Goal: Entertainment & Leisure: Consume media (video, audio)

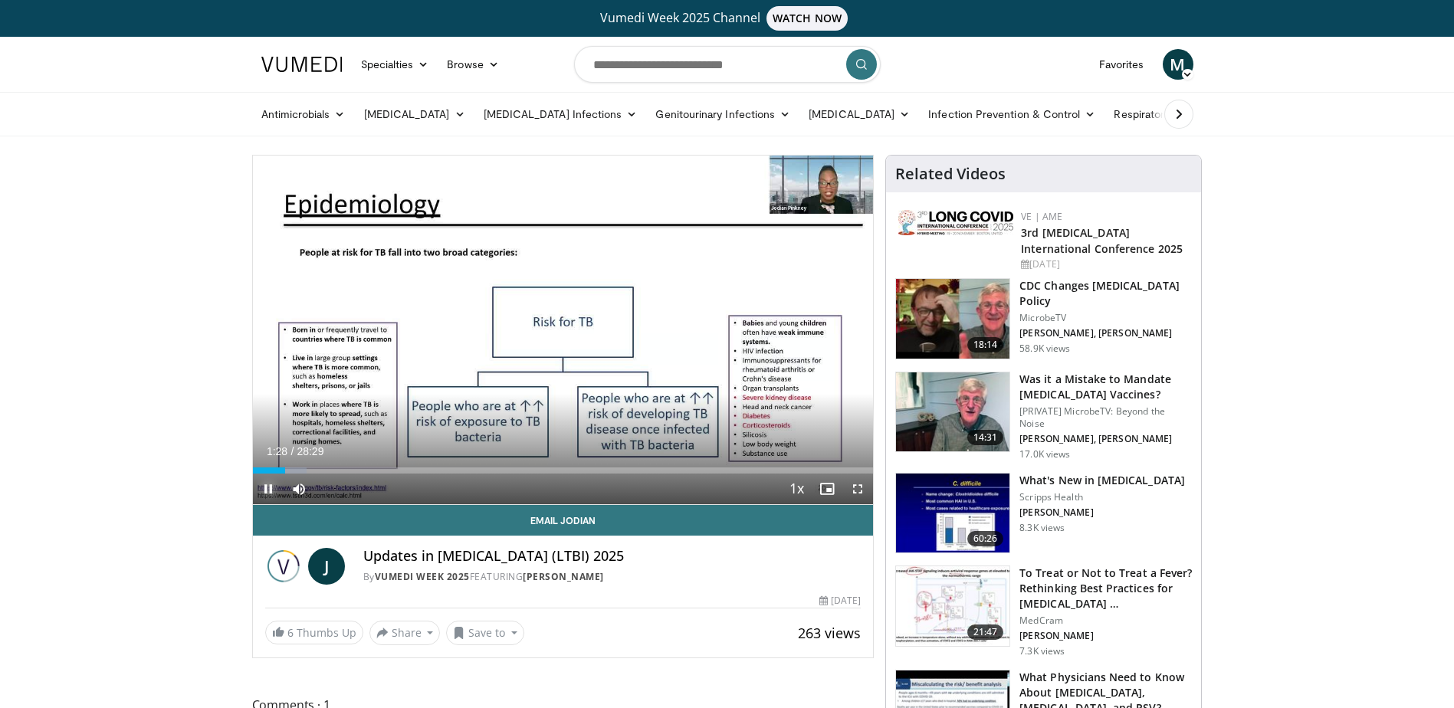
click at [264, 490] on span "Video Player" at bounding box center [268, 489] width 31 height 31
click at [268, 485] on span "Video Player" at bounding box center [268, 489] width 31 height 31
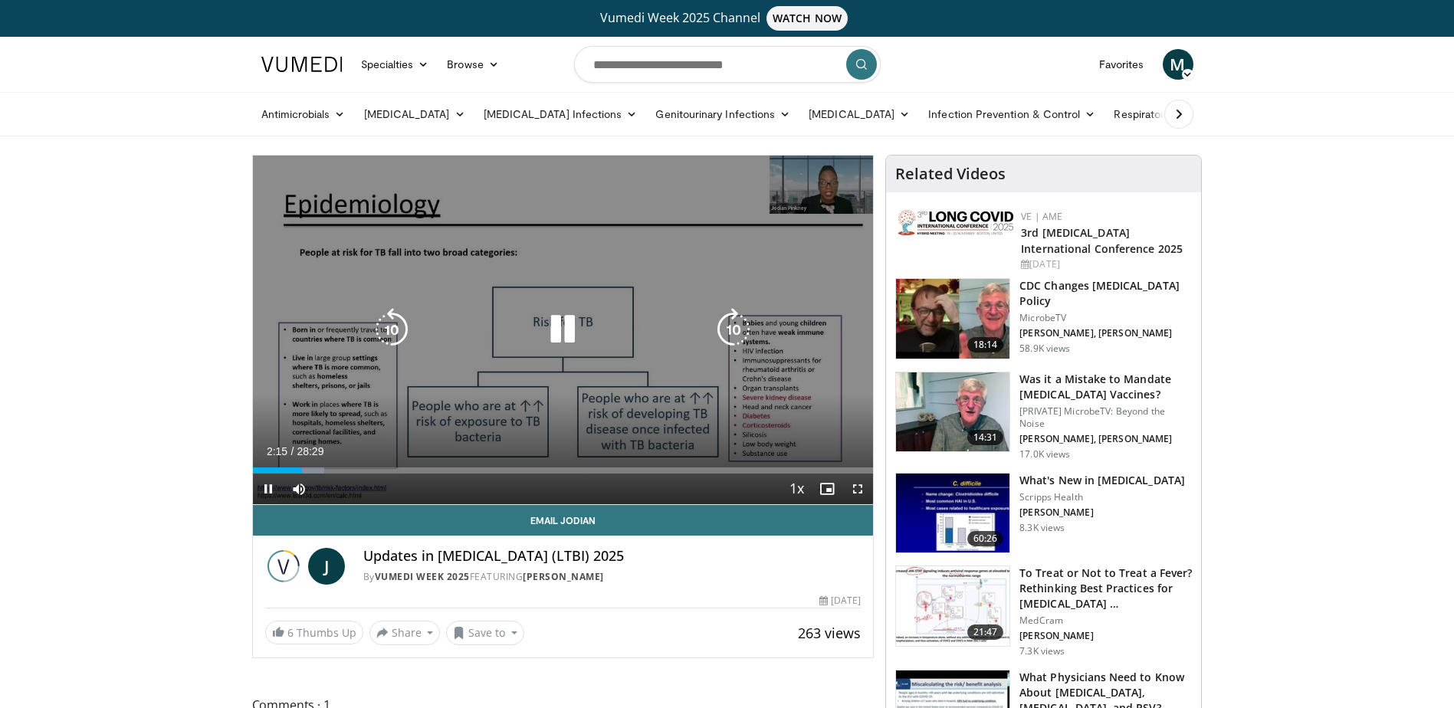
click at [572, 330] on icon "Video Player" at bounding box center [562, 329] width 43 height 43
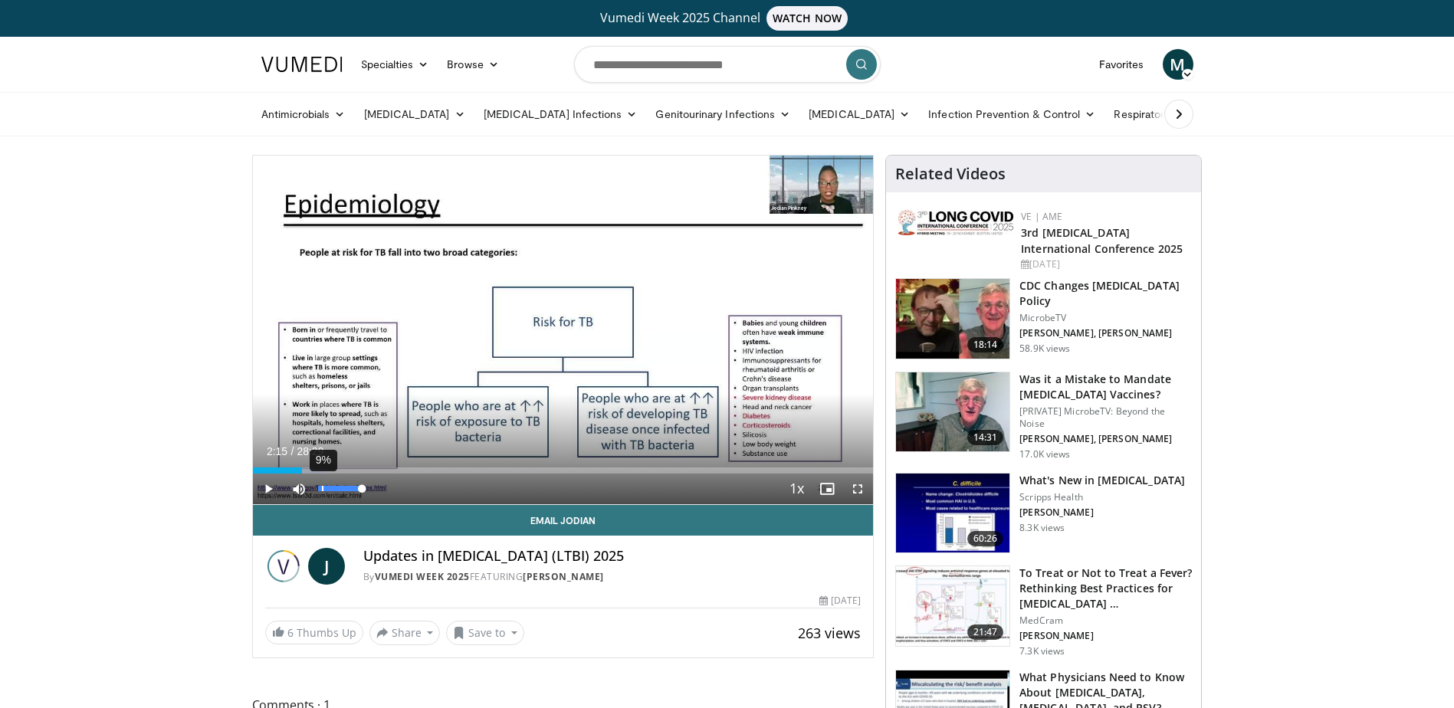
click at [322, 496] on div "9%" at bounding box center [341, 489] width 54 height 31
click at [314, 498] on div "0%" at bounding box center [341, 489] width 54 height 31
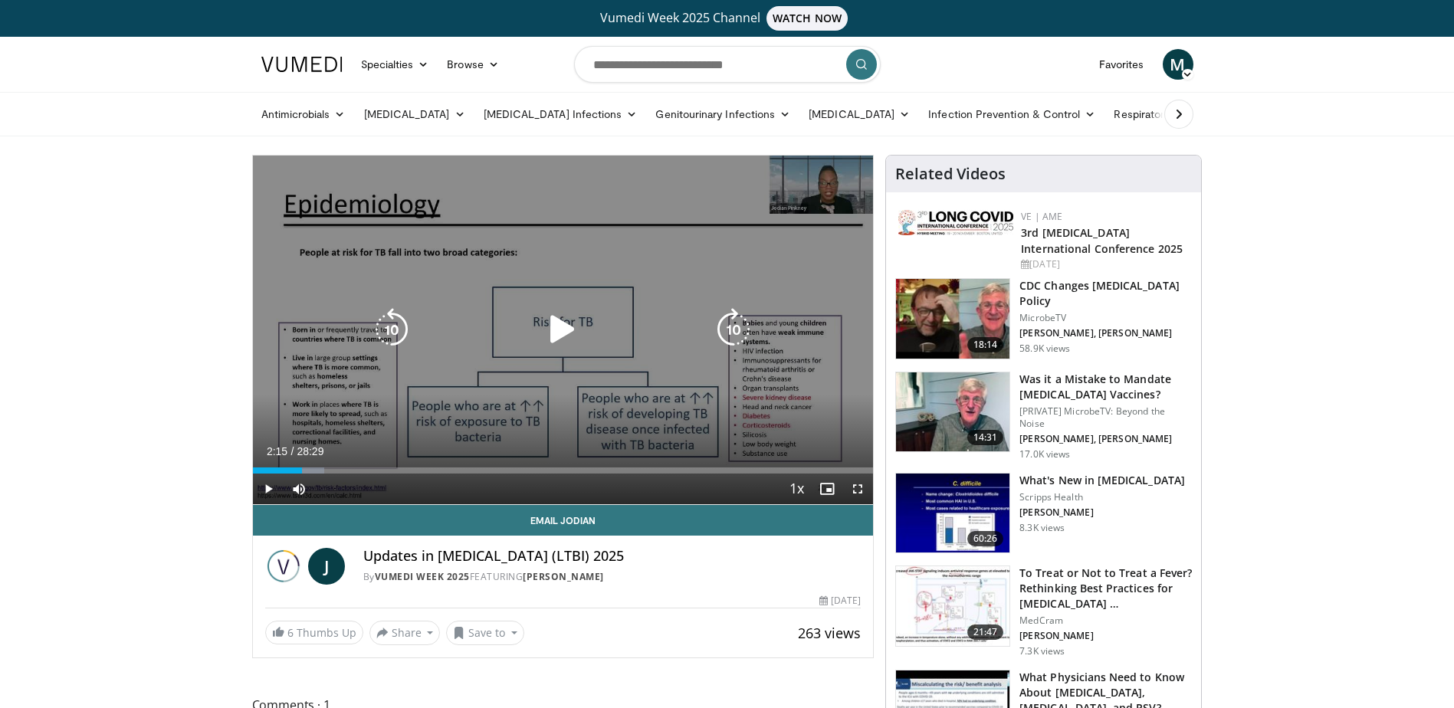
click at [557, 330] on icon "Video Player" at bounding box center [562, 329] width 43 height 43
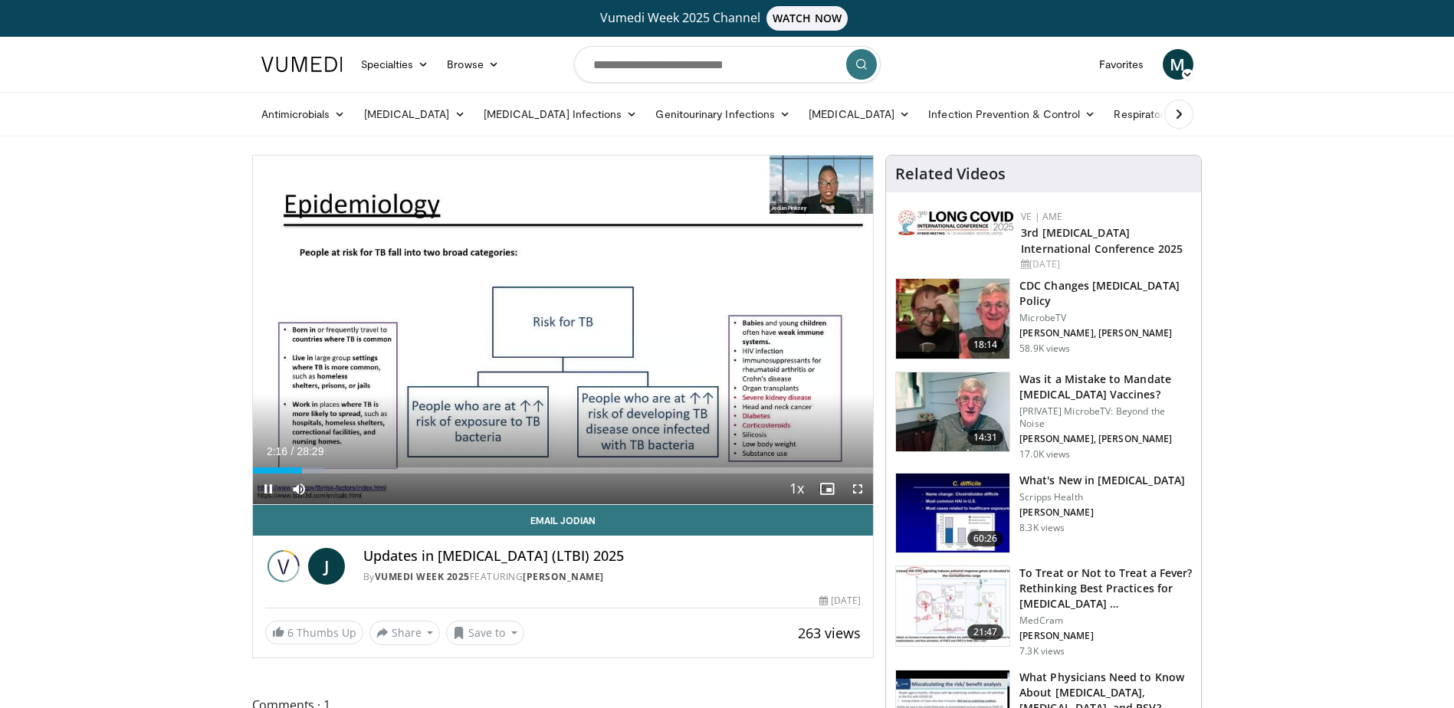
click at [329, 500] on div "Current Time 2:16 / Duration 28:29 Pause Skip Backward Skip Forward Mute 16% Lo…" at bounding box center [563, 489] width 621 height 31
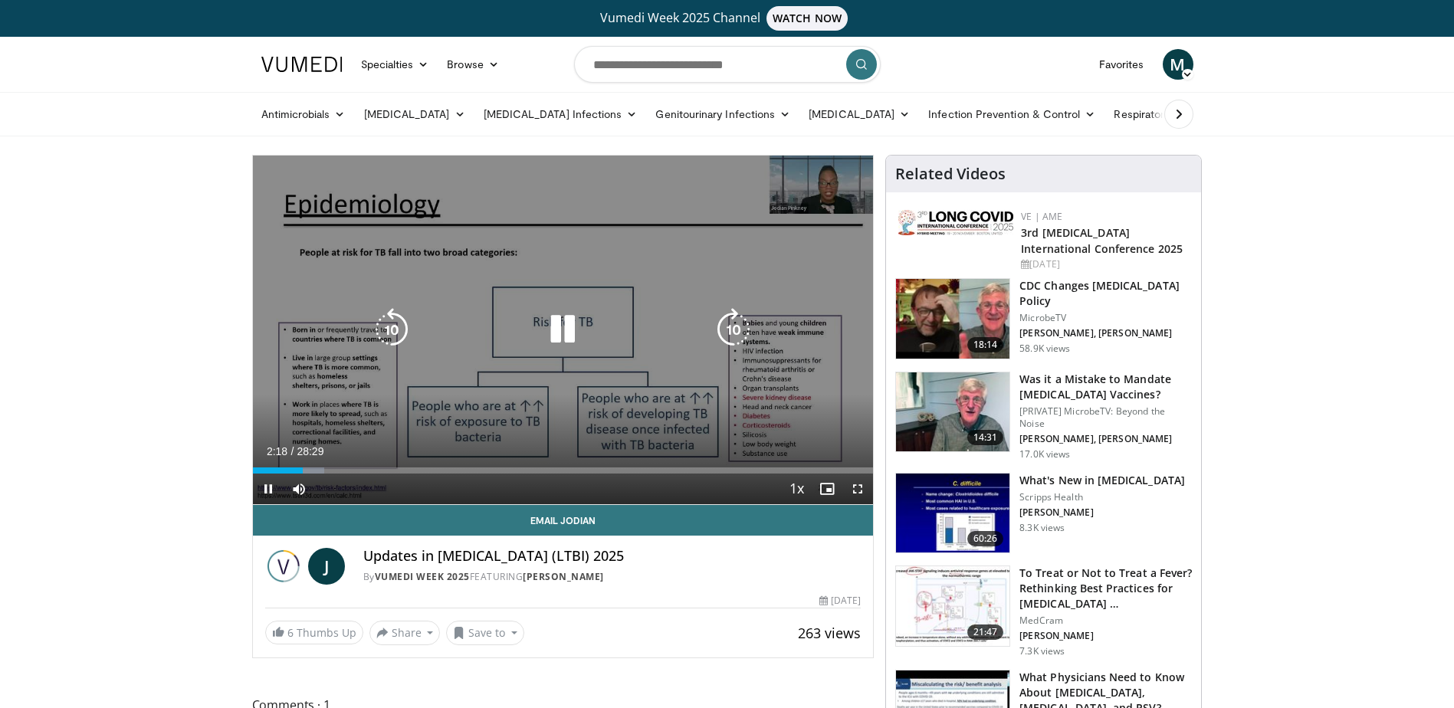
click at [564, 333] on icon "Video Player" at bounding box center [562, 329] width 43 height 43
drag, startPoint x: 856, startPoint y: 491, endPoint x: 829, endPoint y: 560, distance: 74.0
click at [854, 491] on span "Video Player" at bounding box center [857, 489] width 31 height 31
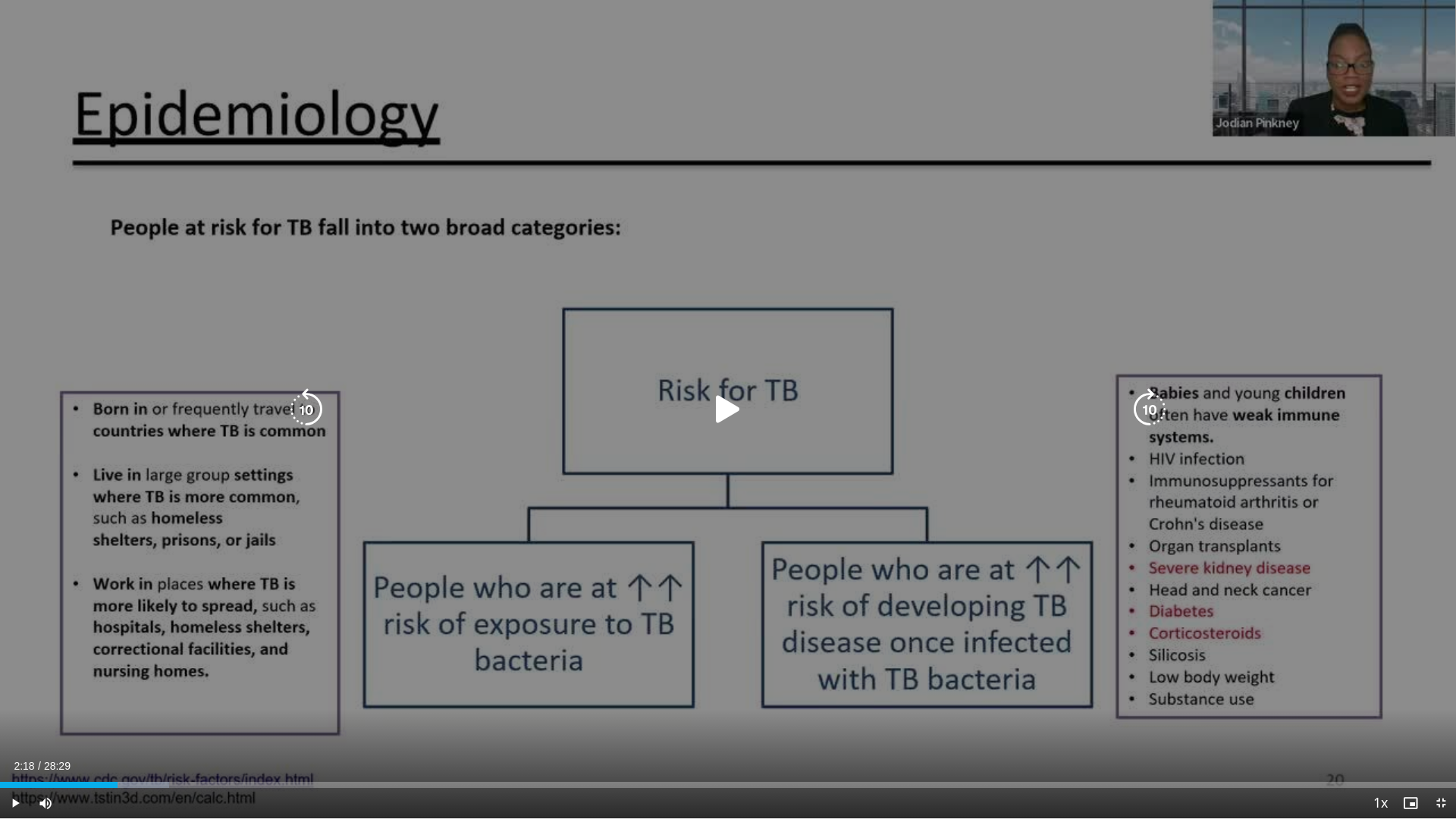
click at [723, 410] on icon "Video Player" at bounding box center [727, 409] width 43 height 43
click at [720, 408] on icon "Video Player" at bounding box center [727, 409] width 43 height 43
click at [727, 410] on icon "Video Player" at bounding box center [727, 409] width 43 height 43
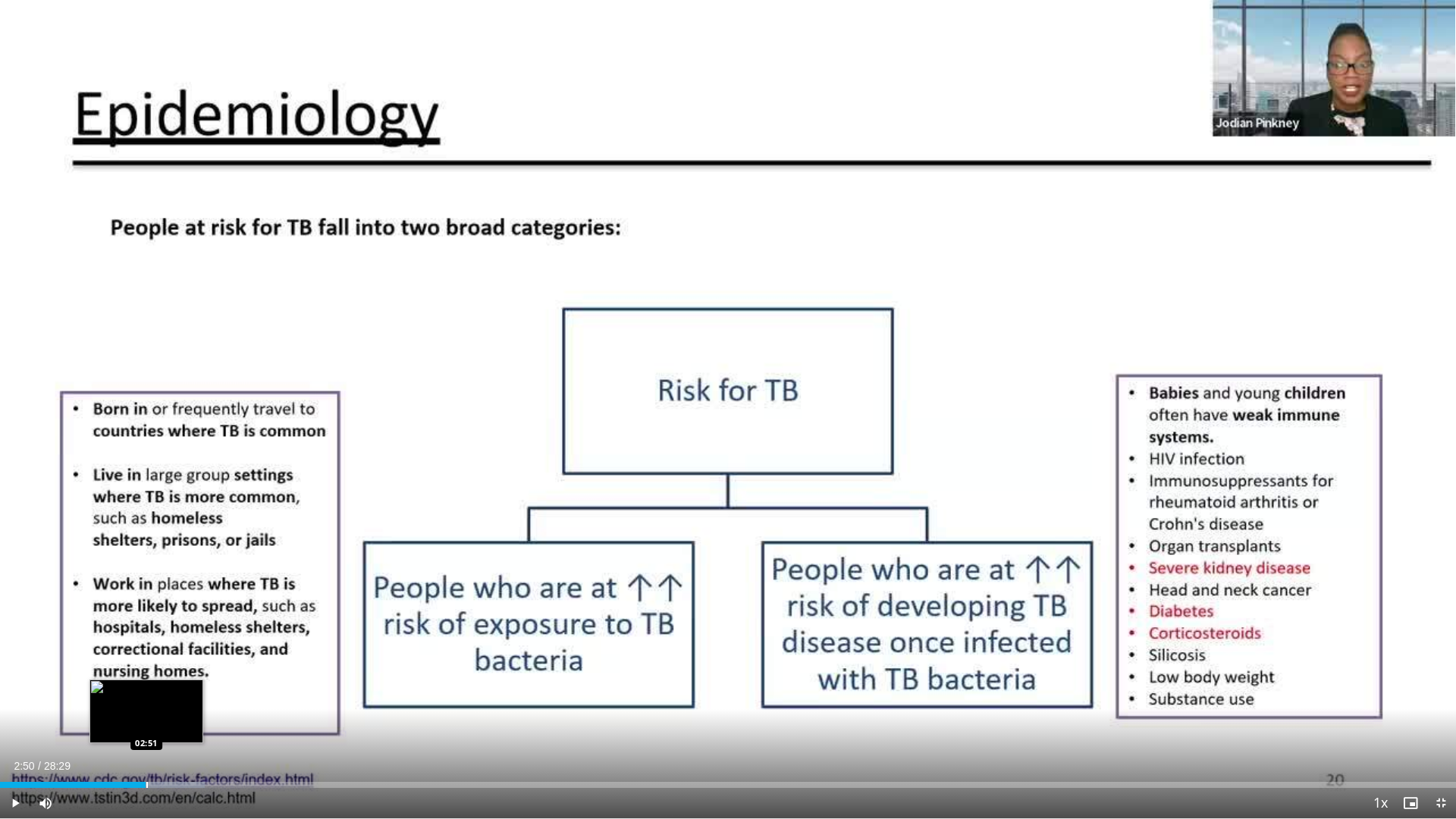
click at [145, 700] on div "Loaded : 14.06% 02:50 02:51" at bounding box center [728, 784] width 1456 height 6
click at [141, 700] on div "Progress Bar" at bounding box center [142, 784] width 2 height 6
click at [136, 700] on div "Loaded : 14.06% 02:46 02:41" at bounding box center [728, 784] width 1456 height 6
click at [132, 700] on div "Progress Bar" at bounding box center [133, 784] width 2 height 6
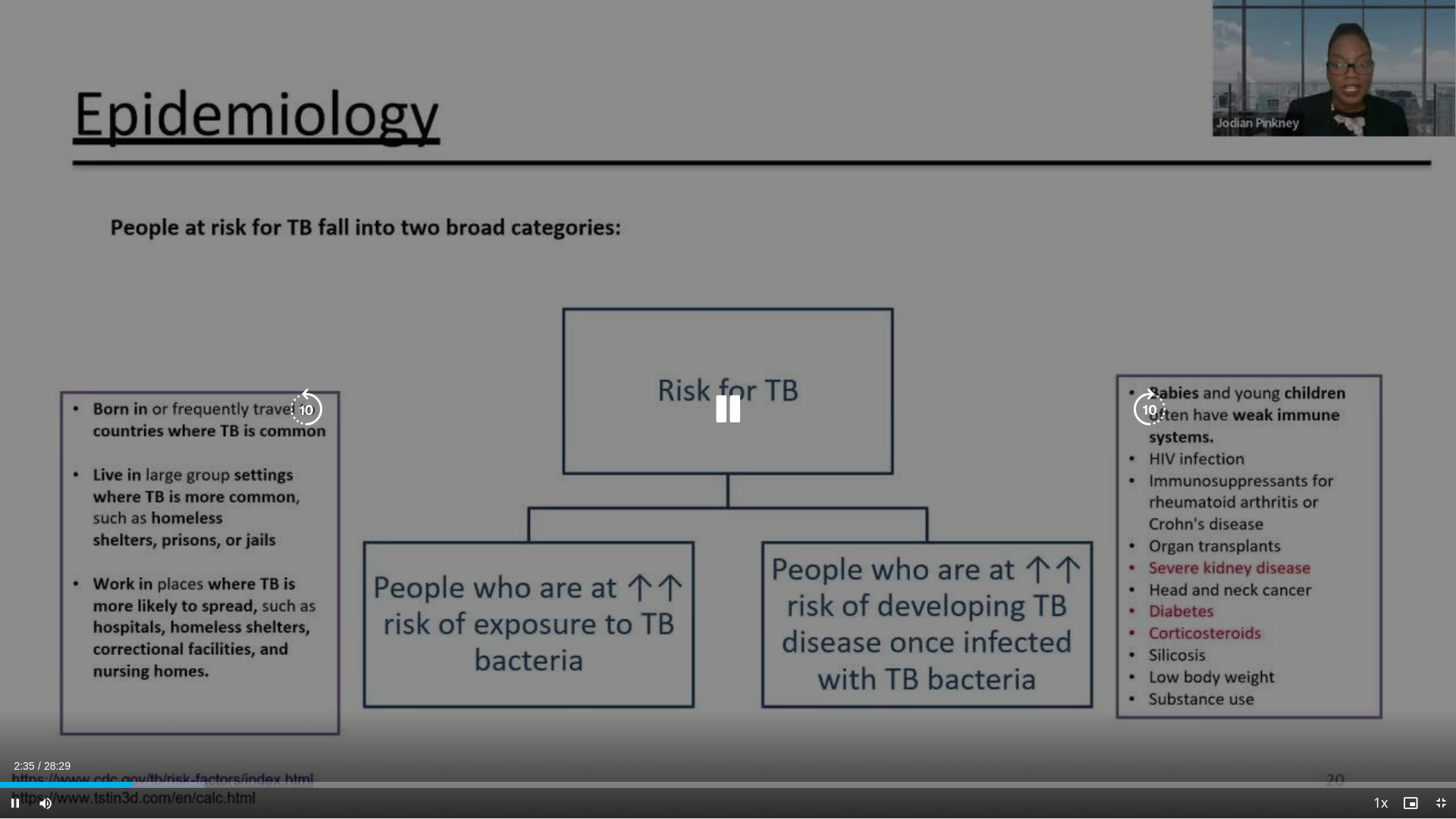
click at [733, 410] on icon "Video Player" at bounding box center [727, 409] width 43 height 43
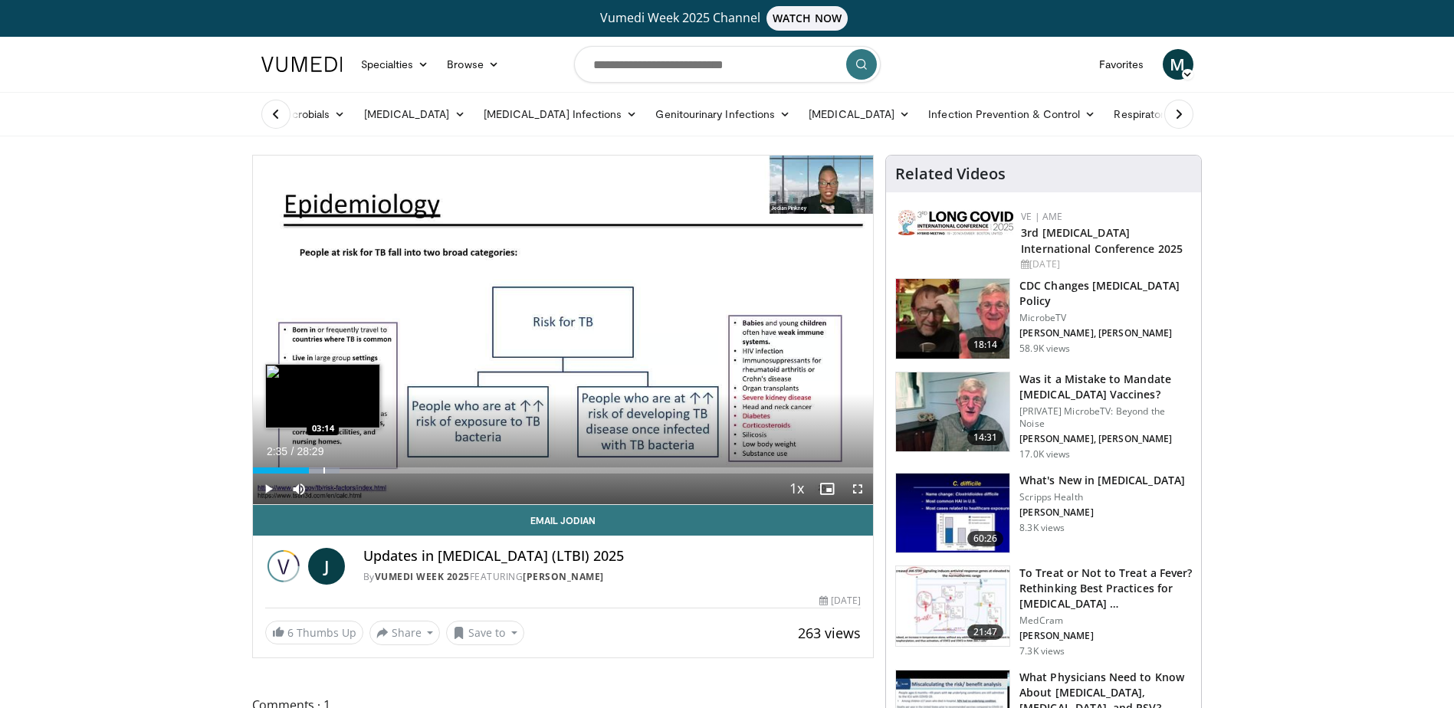
click at [323, 465] on div "Loaded : 14.06% 02:35 03:14" at bounding box center [563, 466] width 621 height 15
click at [318, 468] on div "Progress Bar" at bounding box center [319, 471] width 2 height 6
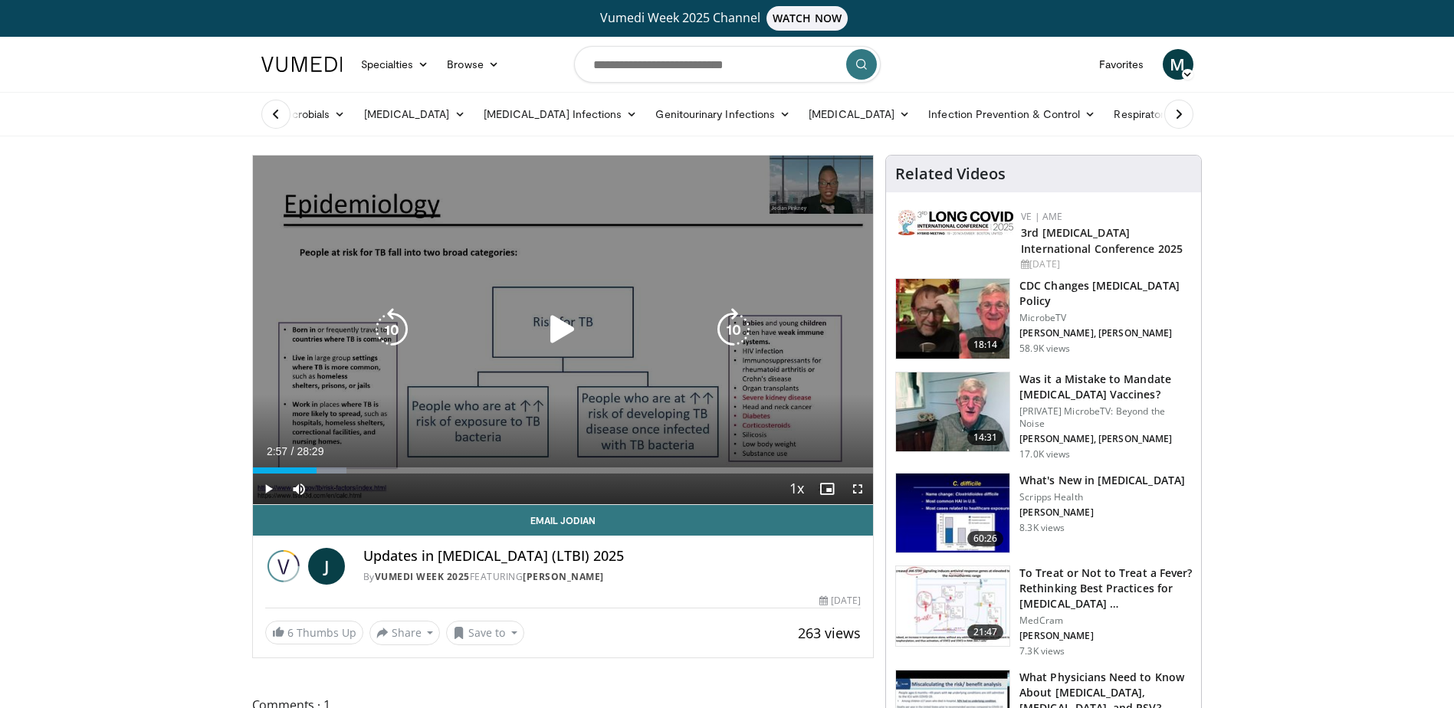
click at [554, 327] on icon "Video Player" at bounding box center [562, 329] width 43 height 43
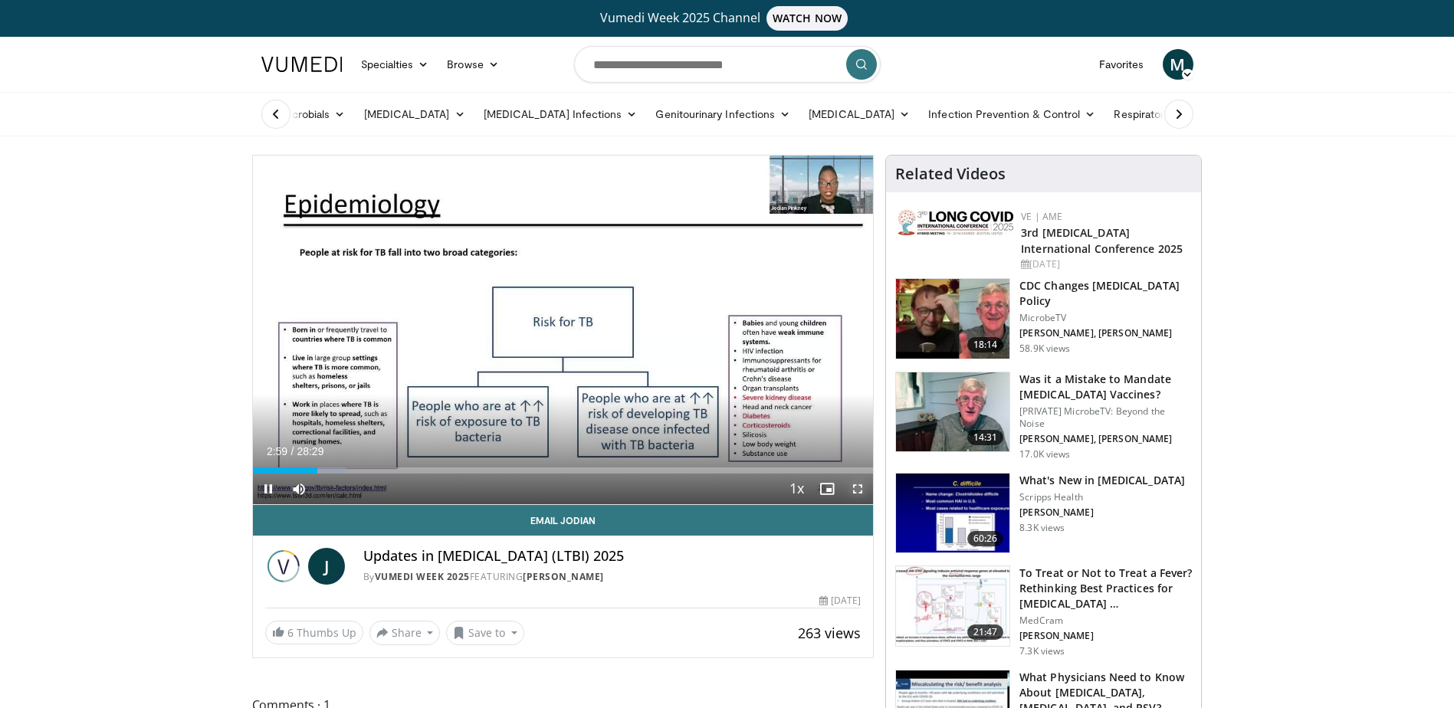
click at [859, 491] on span "Video Player" at bounding box center [857, 489] width 31 height 31
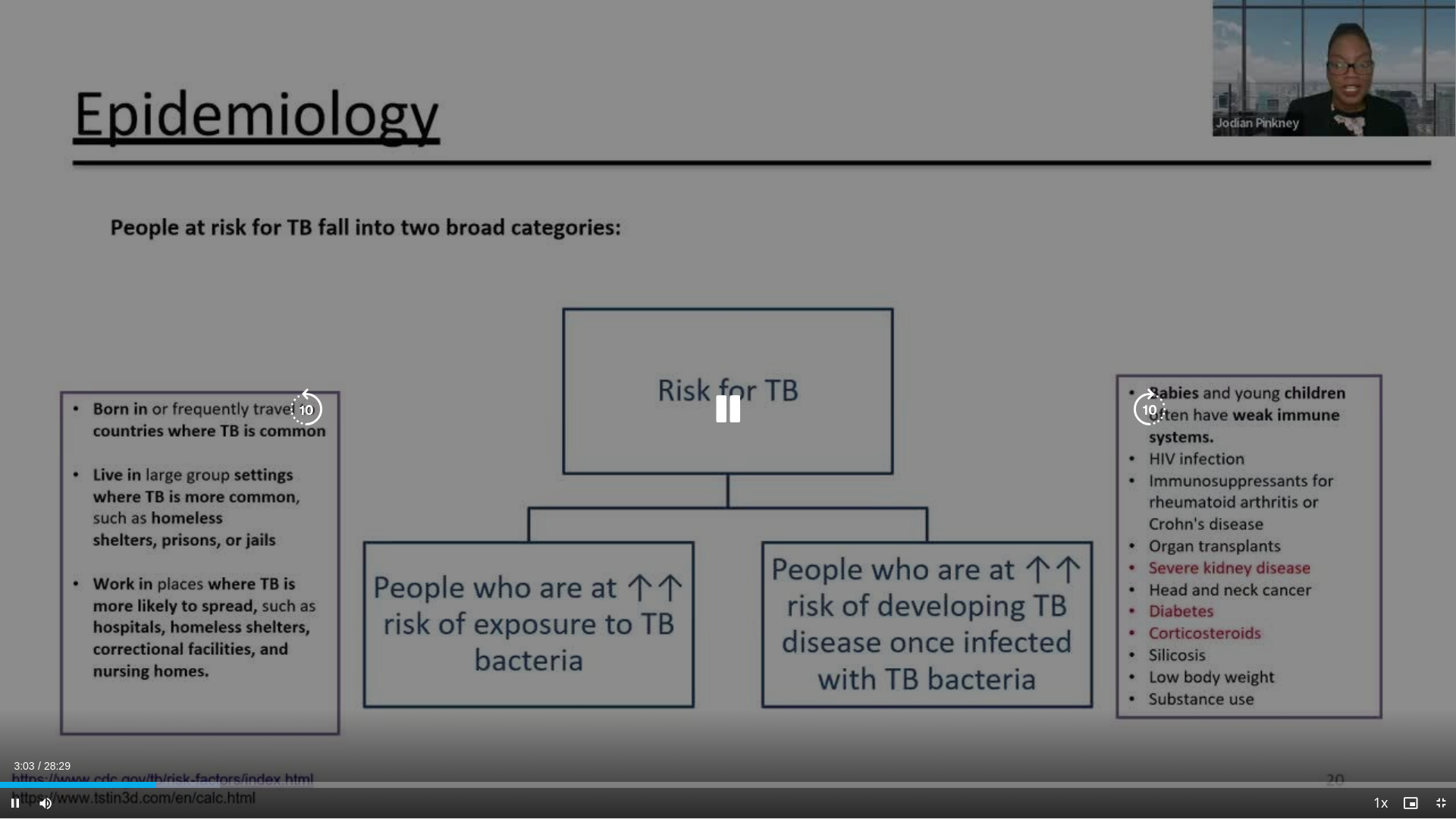
click at [726, 410] on icon "Video Player" at bounding box center [727, 409] width 43 height 43
click at [720, 415] on icon "Video Player" at bounding box center [727, 409] width 43 height 43
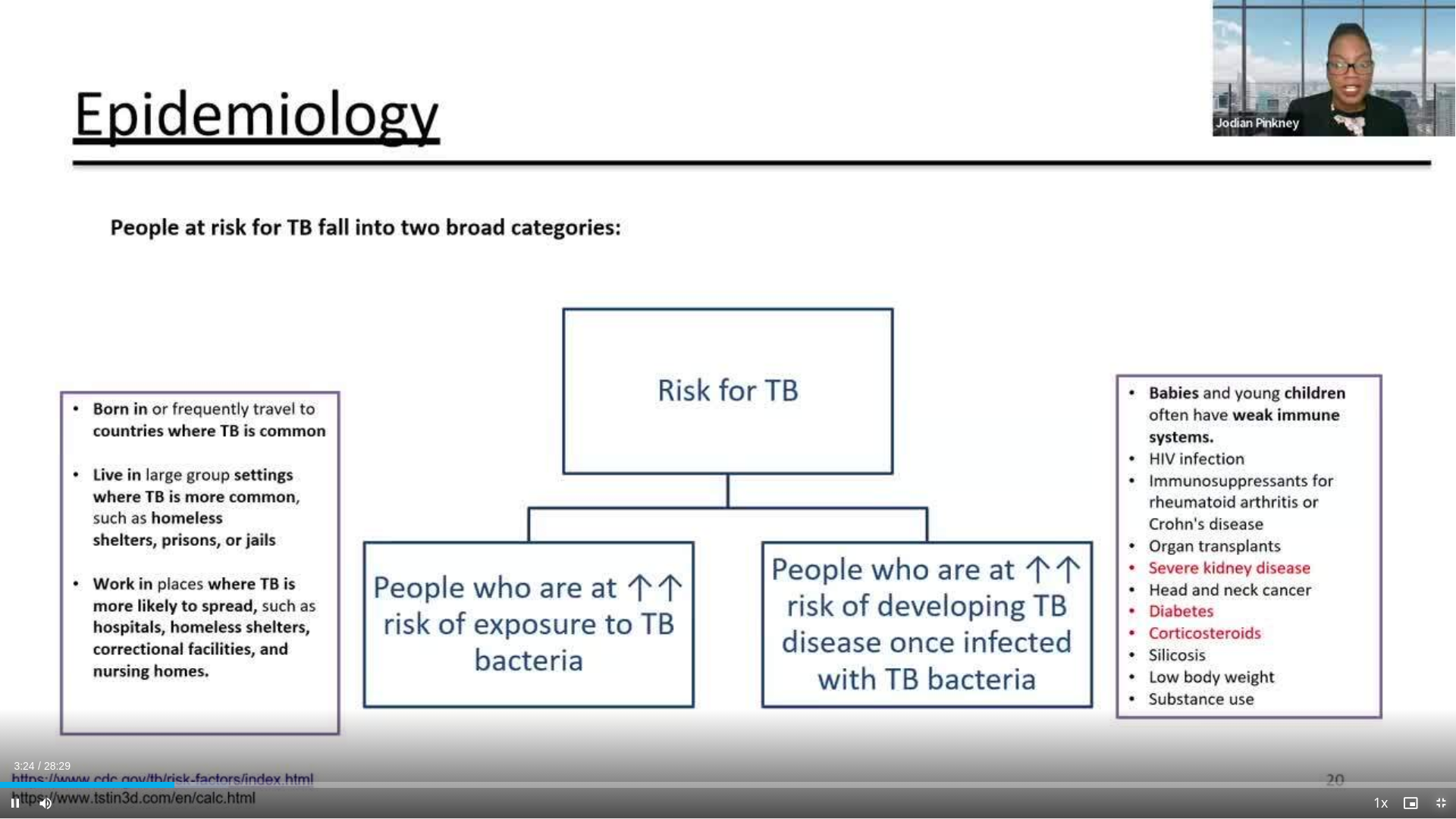
click at [1435, 700] on span "Video Player" at bounding box center [1440, 802] width 31 height 31
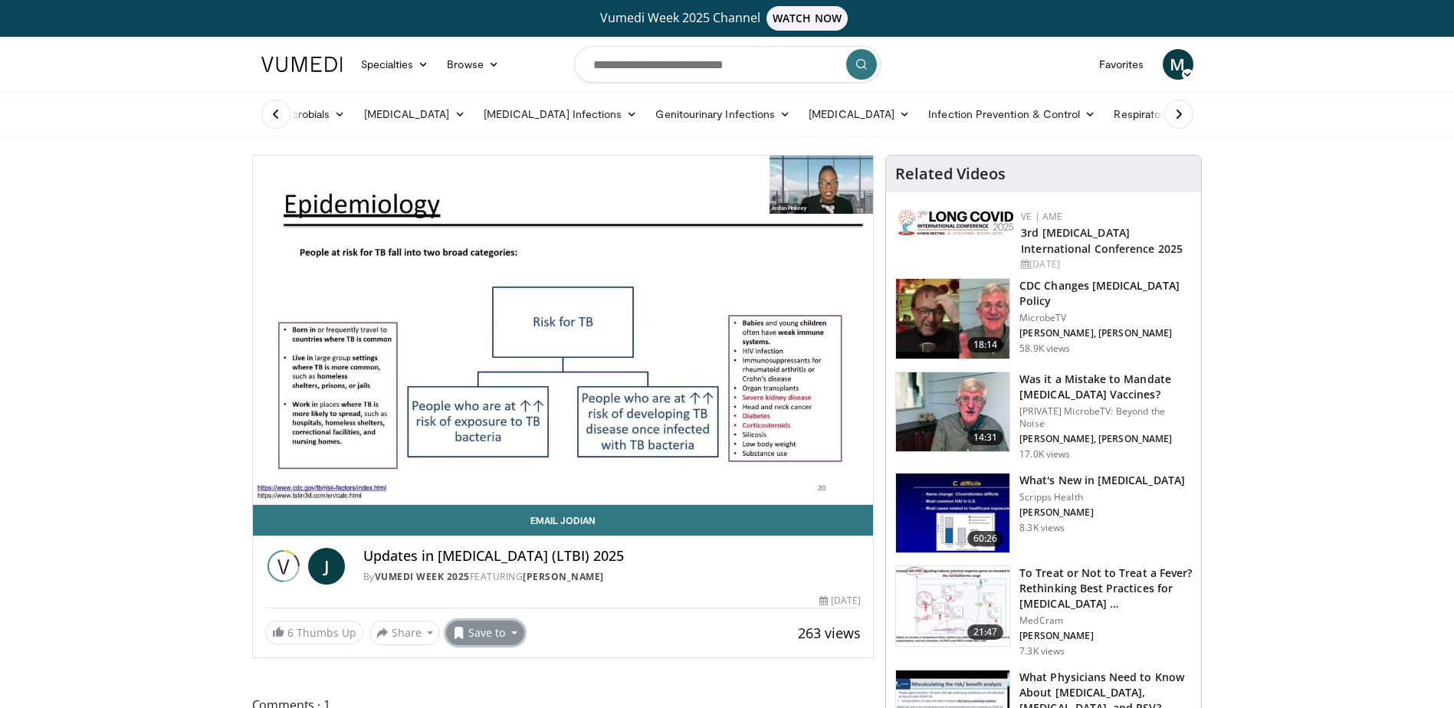
click at [475, 629] on button "Save to" at bounding box center [485, 633] width 78 height 25
click at [479, 566] on span "Add to Favorites" at bounding box center [512, 563] width 94 height 17
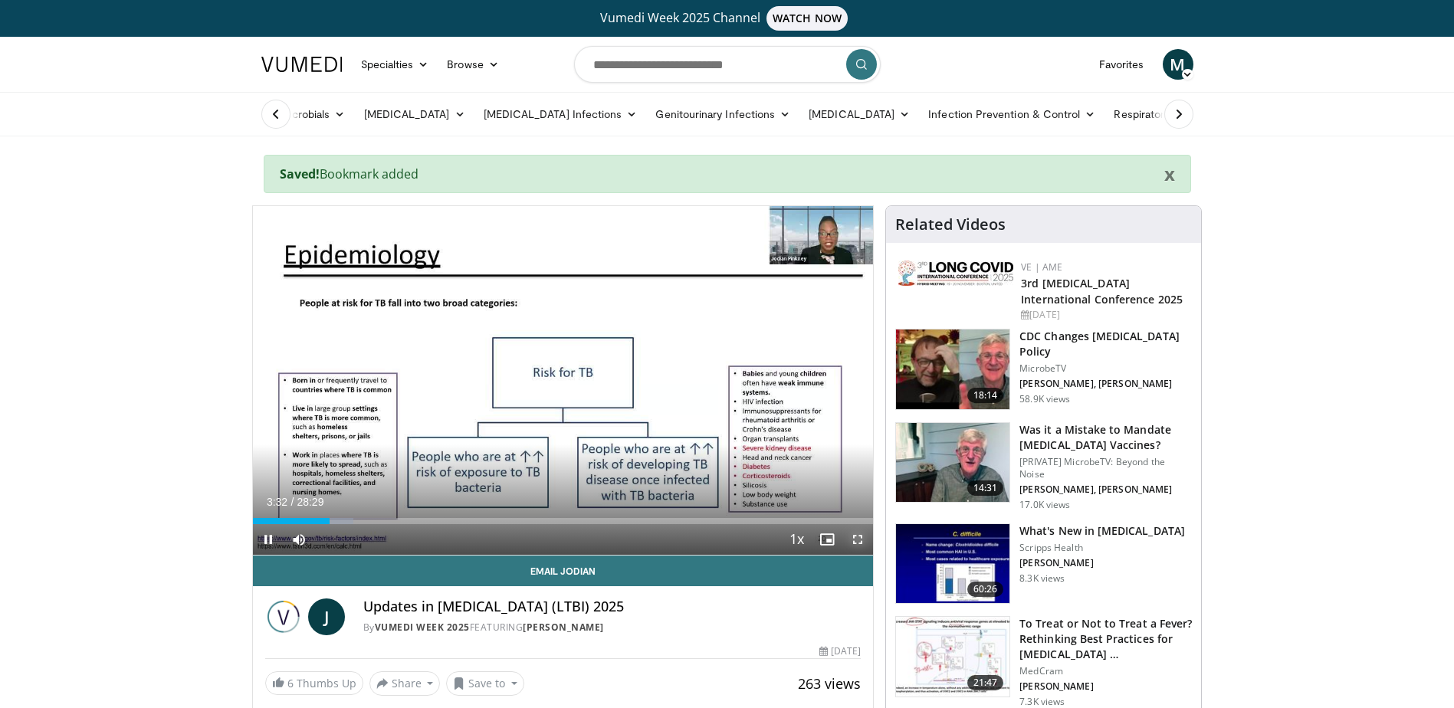
click at [857, 538] on span "Video Player" at bounding box center [857, 539] width 31 height 31
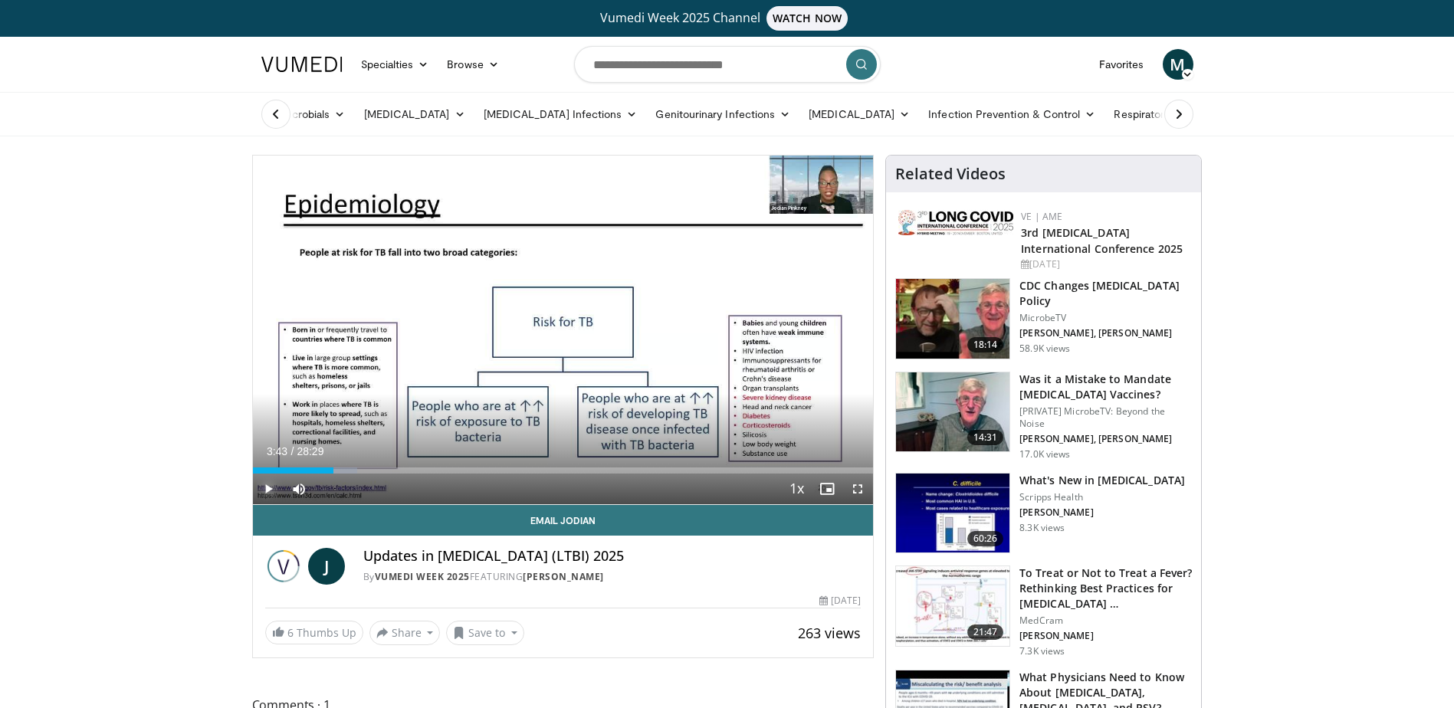
click at [266, 491] on span "Video Player" at bounding box center [268, 489] width 31 height 31
click at [858, 488] on span "Video Player" at bounding box center [857, 489] width 31 height 31
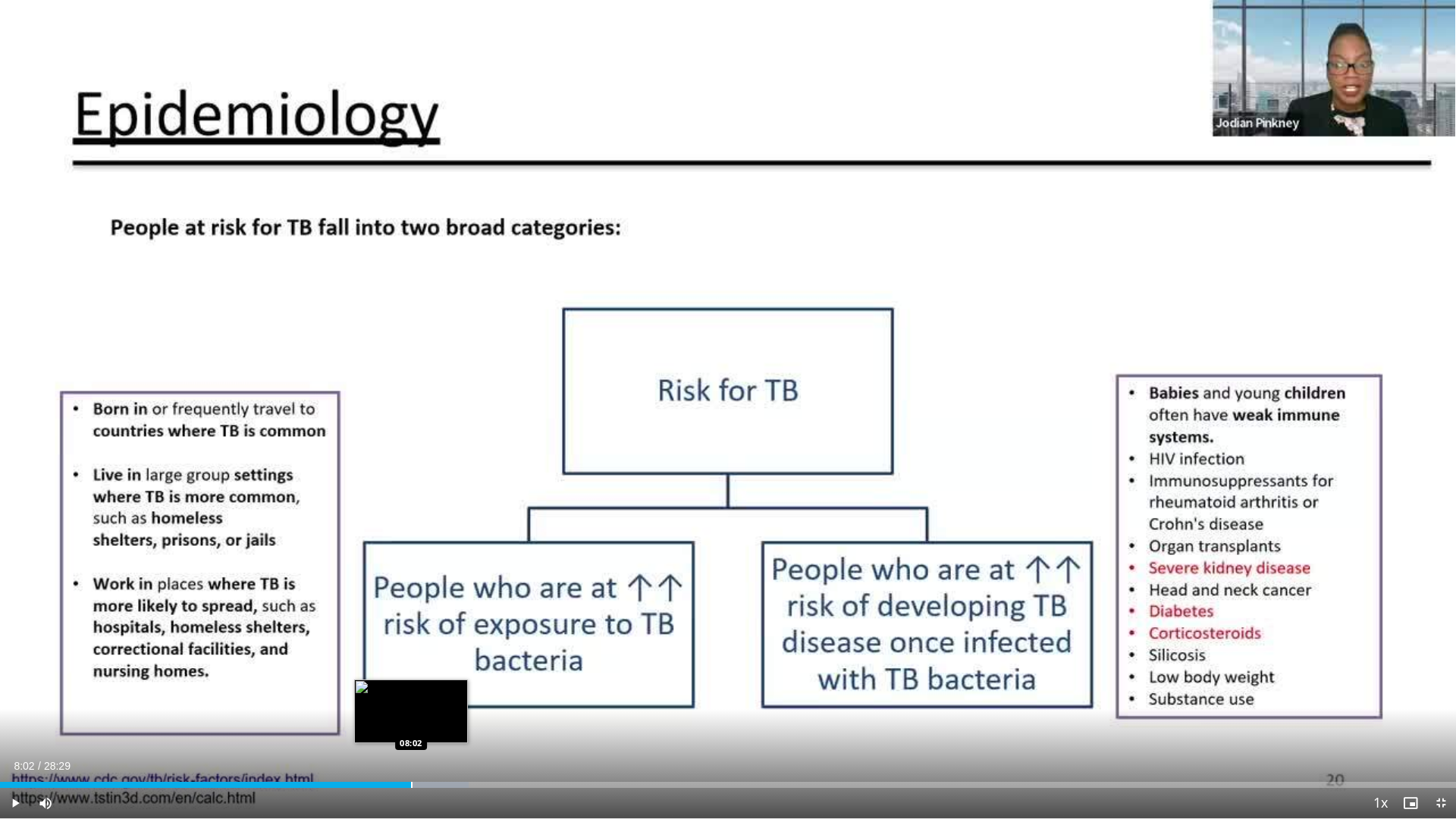
click at [410, 700] on div "Progress Bar" at bounding box center [411, 784] width 2 height 6
click at [406, 700] on div "Progress Bar" at bounding box center [407, 784] width 2 height 6
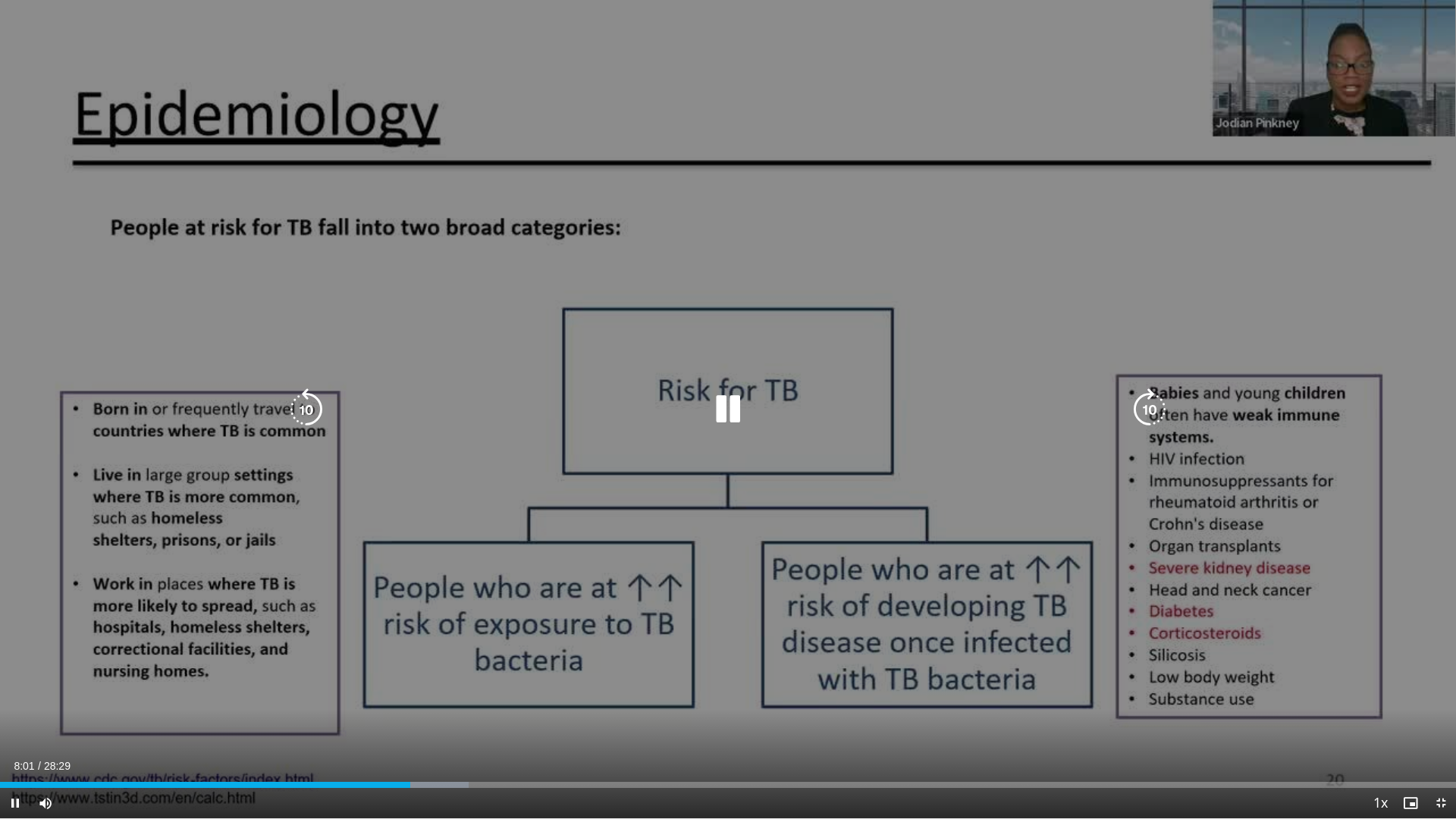
click at [725, 414] on icon "Video Player" at bounding box center [727, 409] width 43 height 43
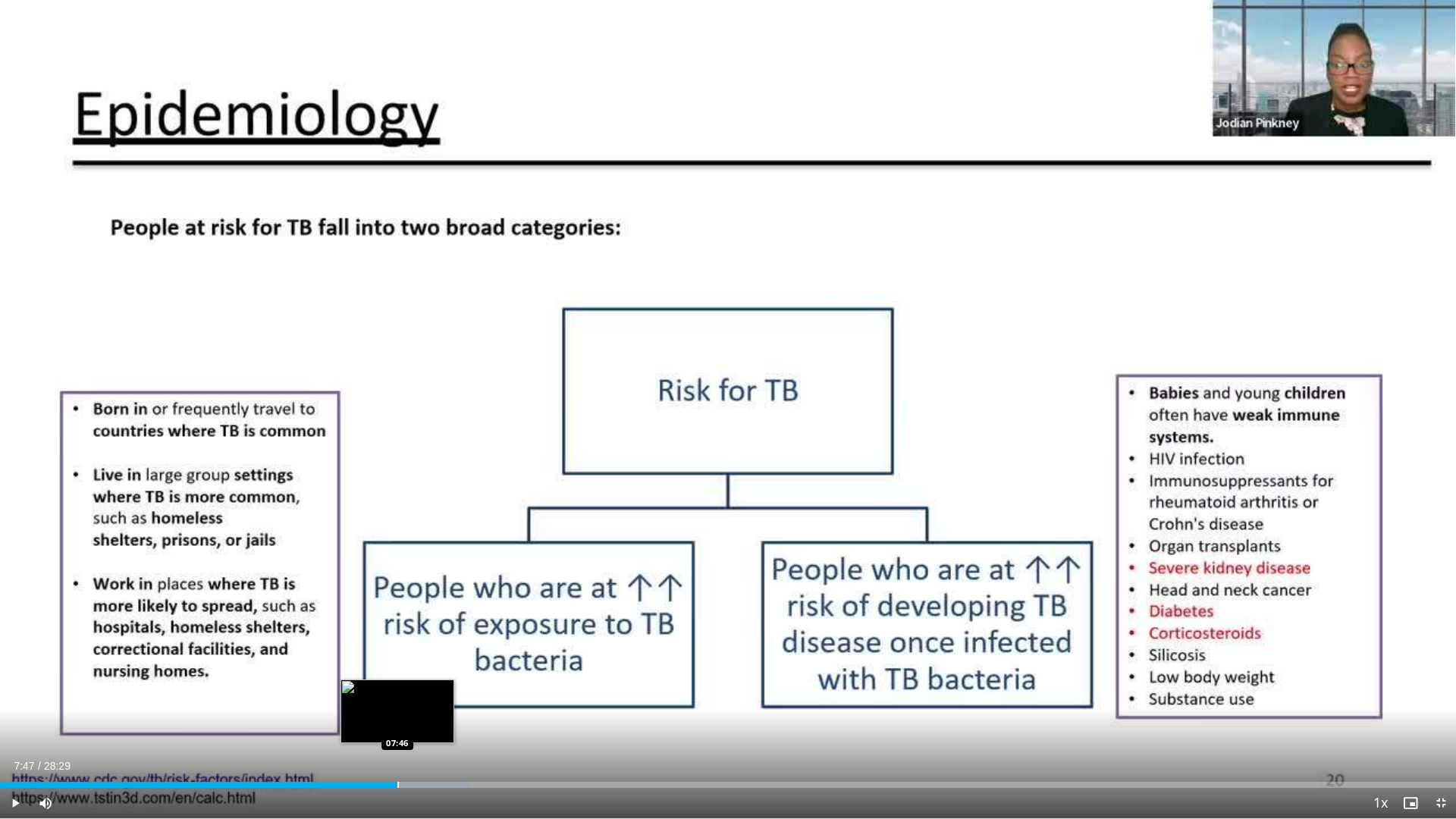
click at [398, 700] on div "Progress Bar" at bounding box center [399, 784] width 2 height 6
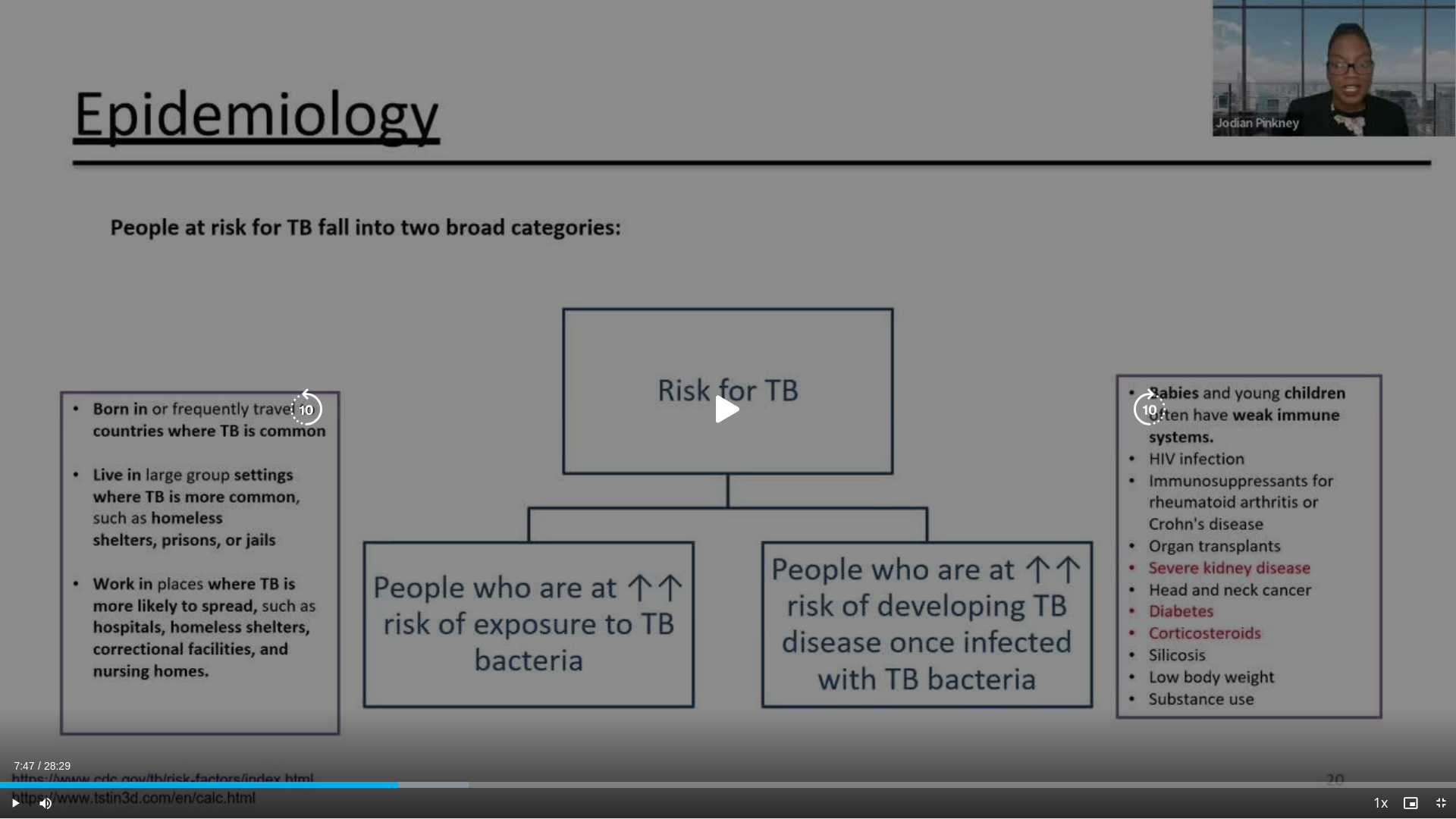
click at [723, 414] on icon "Video Player" at bounding box center [727, 409] width 43 height 43
click at [735, 415] on icon "Video Player" at bounding box center [727, 409] width 43 height 43
click at [720, 405] on icon "Video Player" at bounding box center [727, 409] width 43 height 43
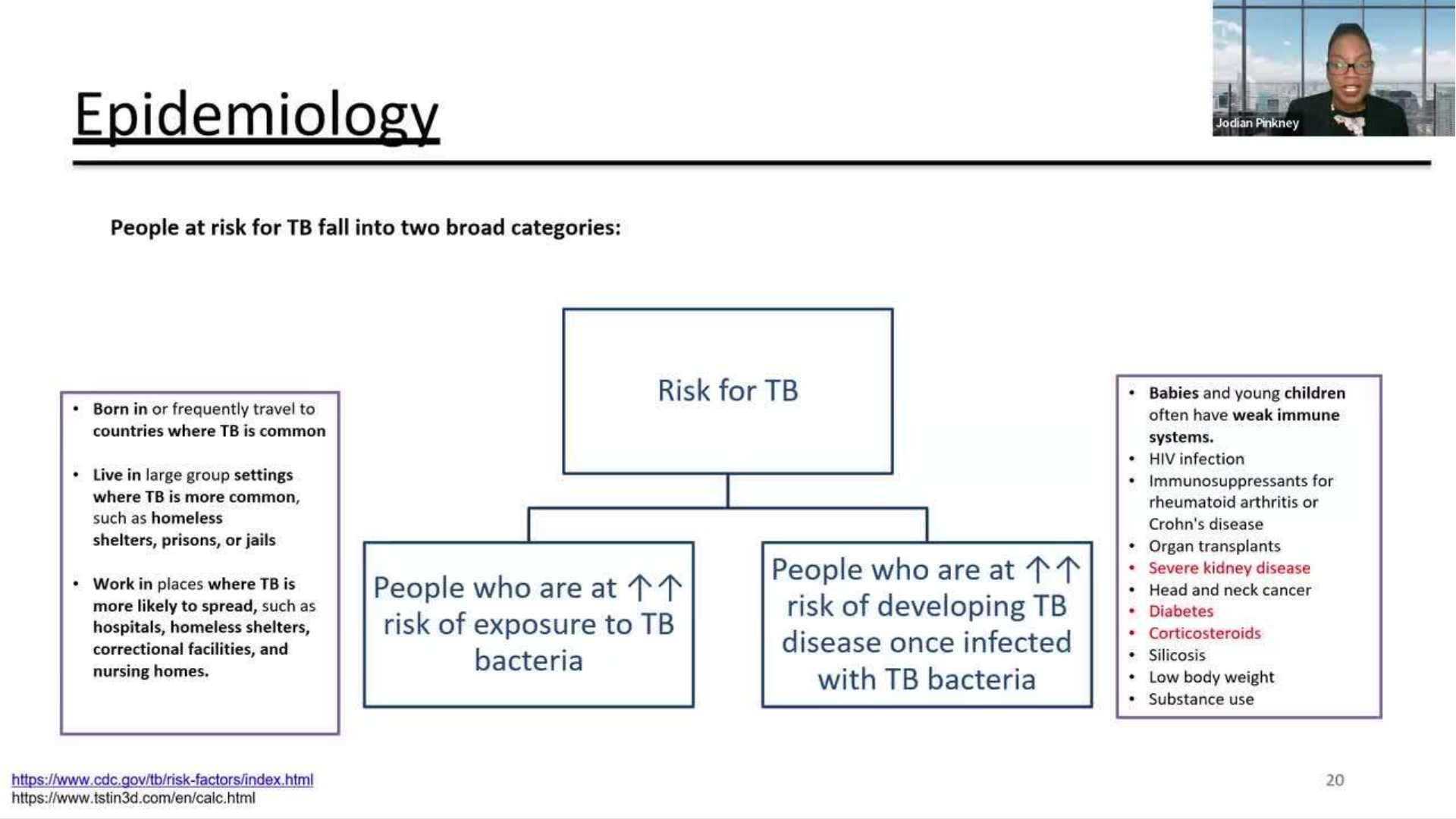
click at [554, 700] on video-js "**********" at bounding box center [728, 410] width 1456 height 819
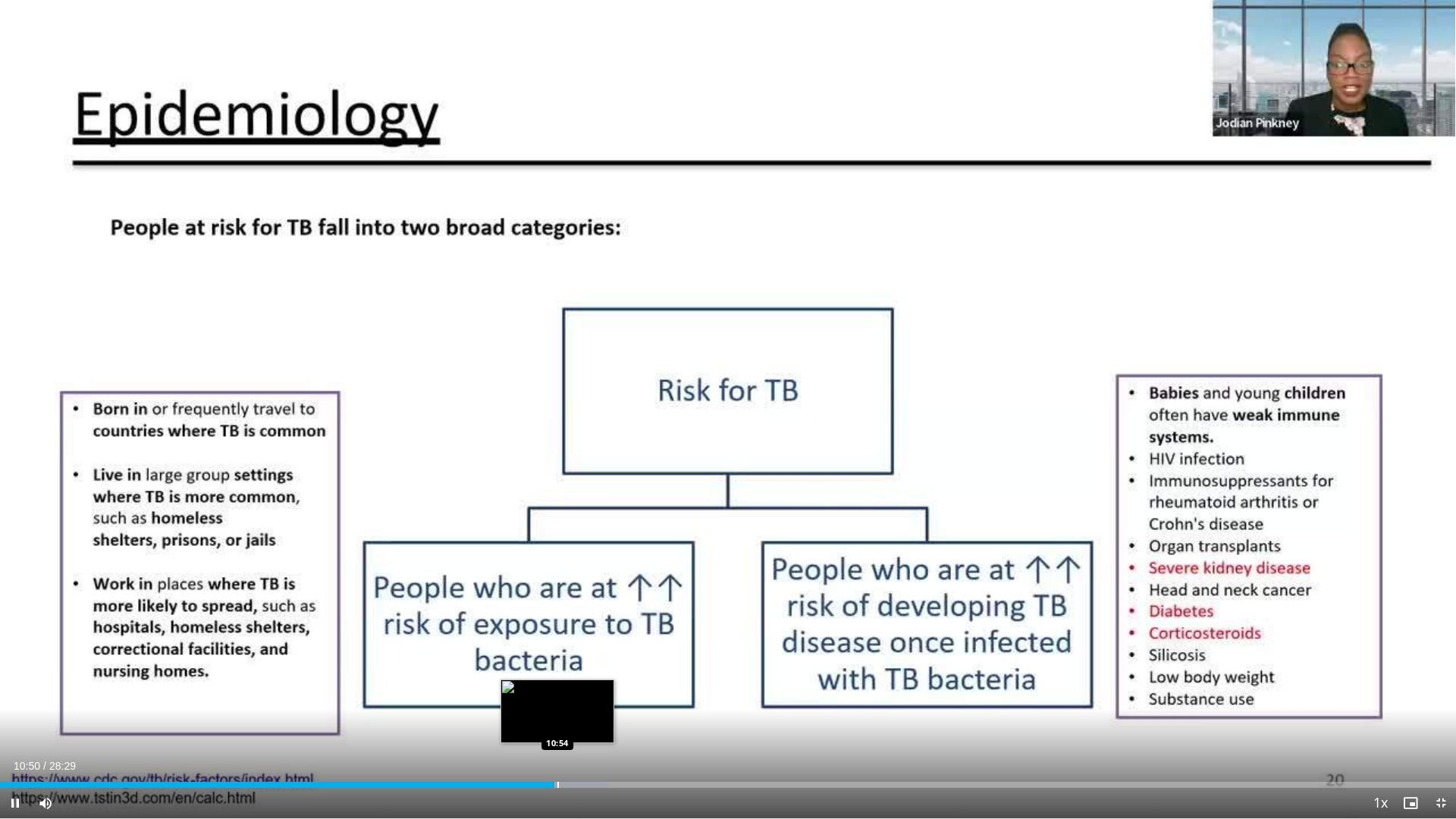
click at [559, 700] on div "Loaded : 41.79% 10:51 10:54" at bounding box center [728, 784] width 1456 height 6
click at [563, 700] on div "Progress Bar" at bounding box center [564, 784] width 2 height 6
click at [575, 700] on div "Loaded : 42.37% 11:02 11:15" at bounding box center [728, 780] width 1456 height 15
click at [590, 700] on div "Loaded : 43.34% 11:17 11:30" at bounding box center [728, 780] width 1456 height 15
click at [600, 700] on div "Loaded : 44.51% 11:45 11:45" at bounding box center [728, 780] width 1456 height 15
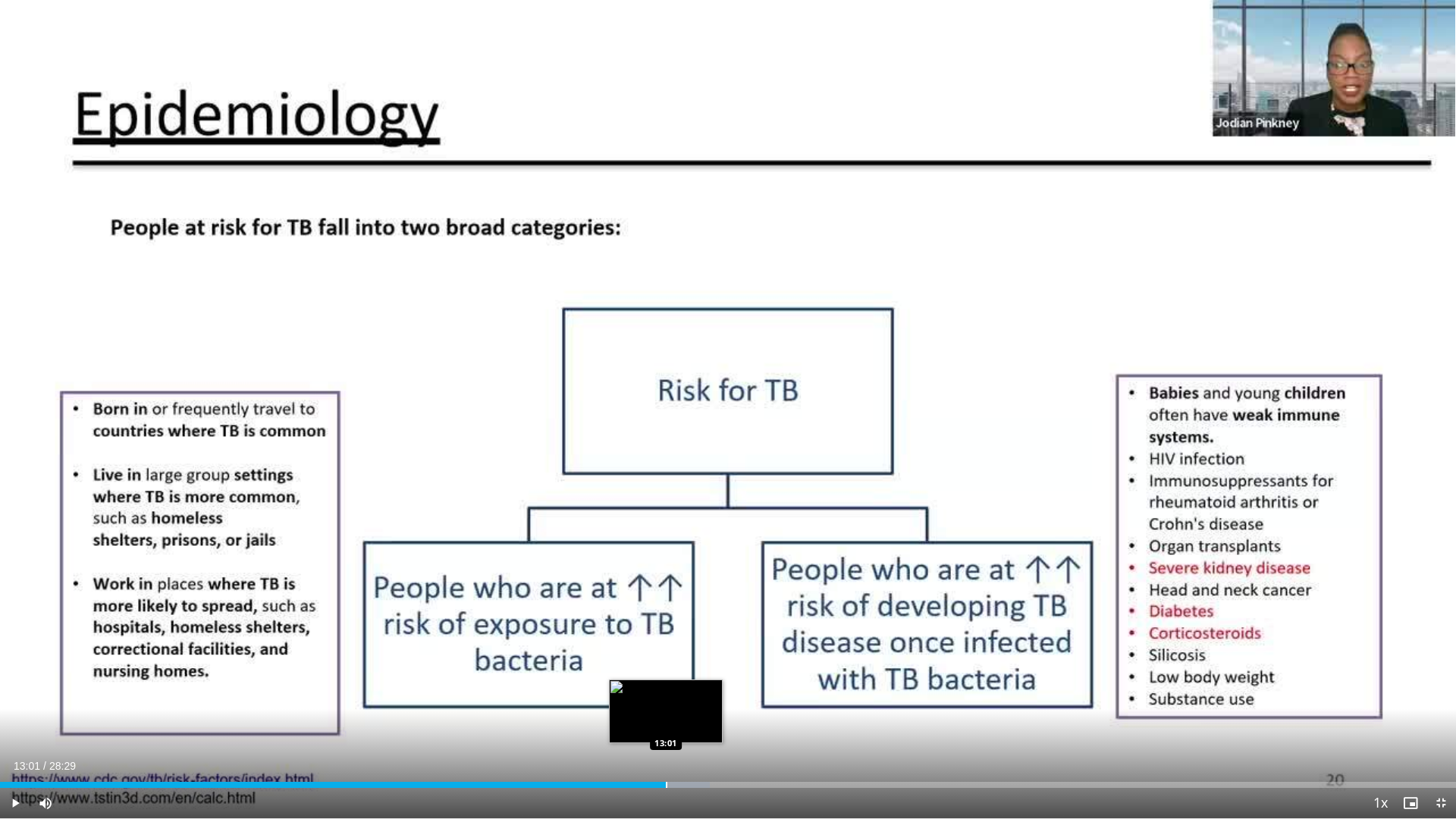
click at [666, 700] on div "Progress Bar" at bounding box center [667, 784] width 2 height 6
click at [717, 700] on div "Progress Bar" at bounding box center [717, 784] width 2 height 6
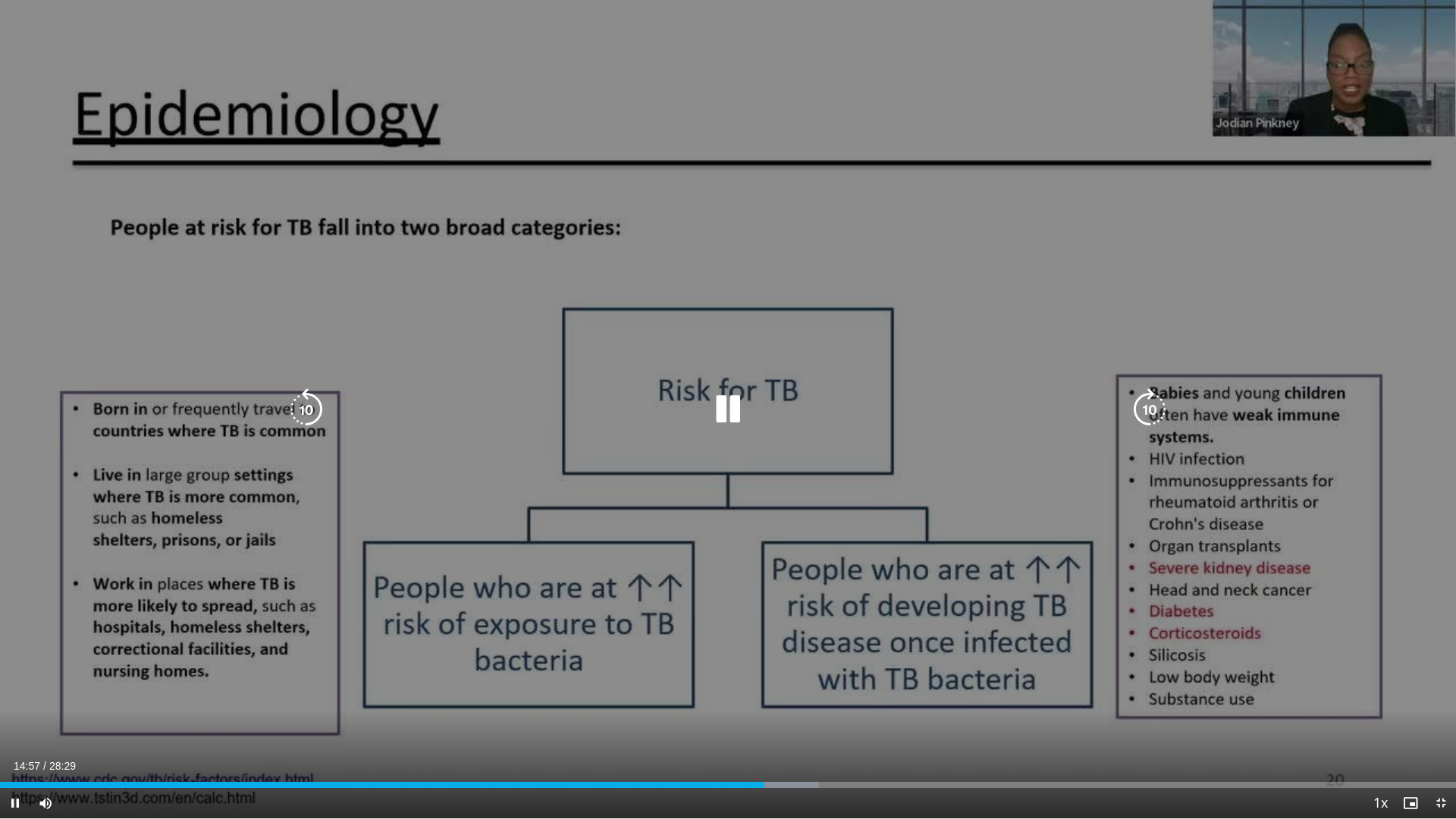
click at [735, 411] on icon "Video Player" at bounding box center [727, 409] width 43 height 43
click at [719, 413] on icon "Video Player" at bounding box center [727, 409] width 43 height 43
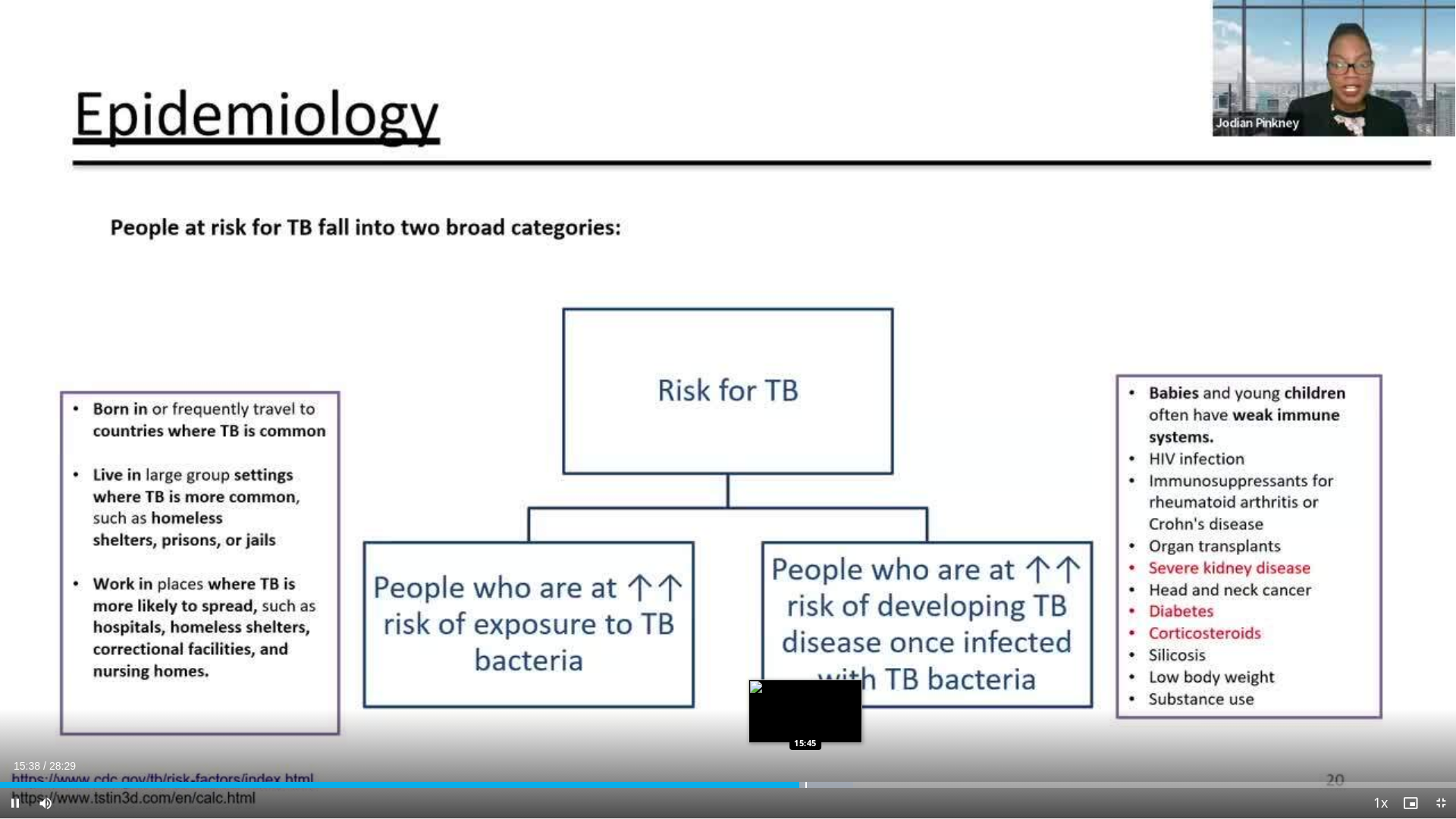
click at [805, 700] on div "Progress Bar" at bounding box center [806, 784] width 2 height 6
click at [832, 700] on div "Progress Bar" at bounding box center [833, 784] width 2 height 6
click at [835, 700] on div "Progress Bar" at bounding box center [836, 784] width 2 height 6
click at [840, 700] on div "Progress Bar" at bounding box center [841, 784] width 2 height 6
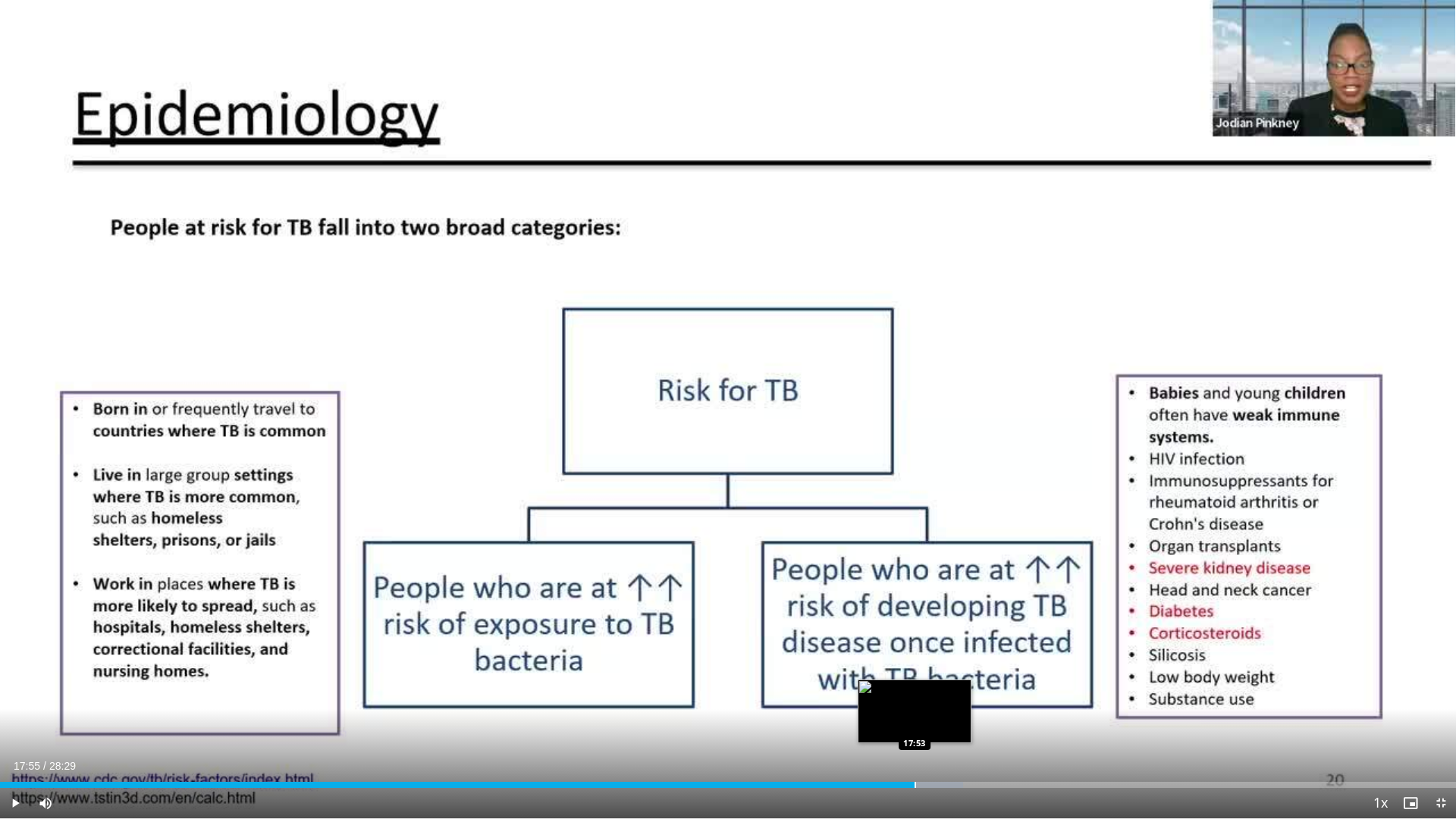
click at [916, 700] on div "Loaded : 66.16% 17:48 17:53" at bounding box center [728, 784] width 1456 height 6
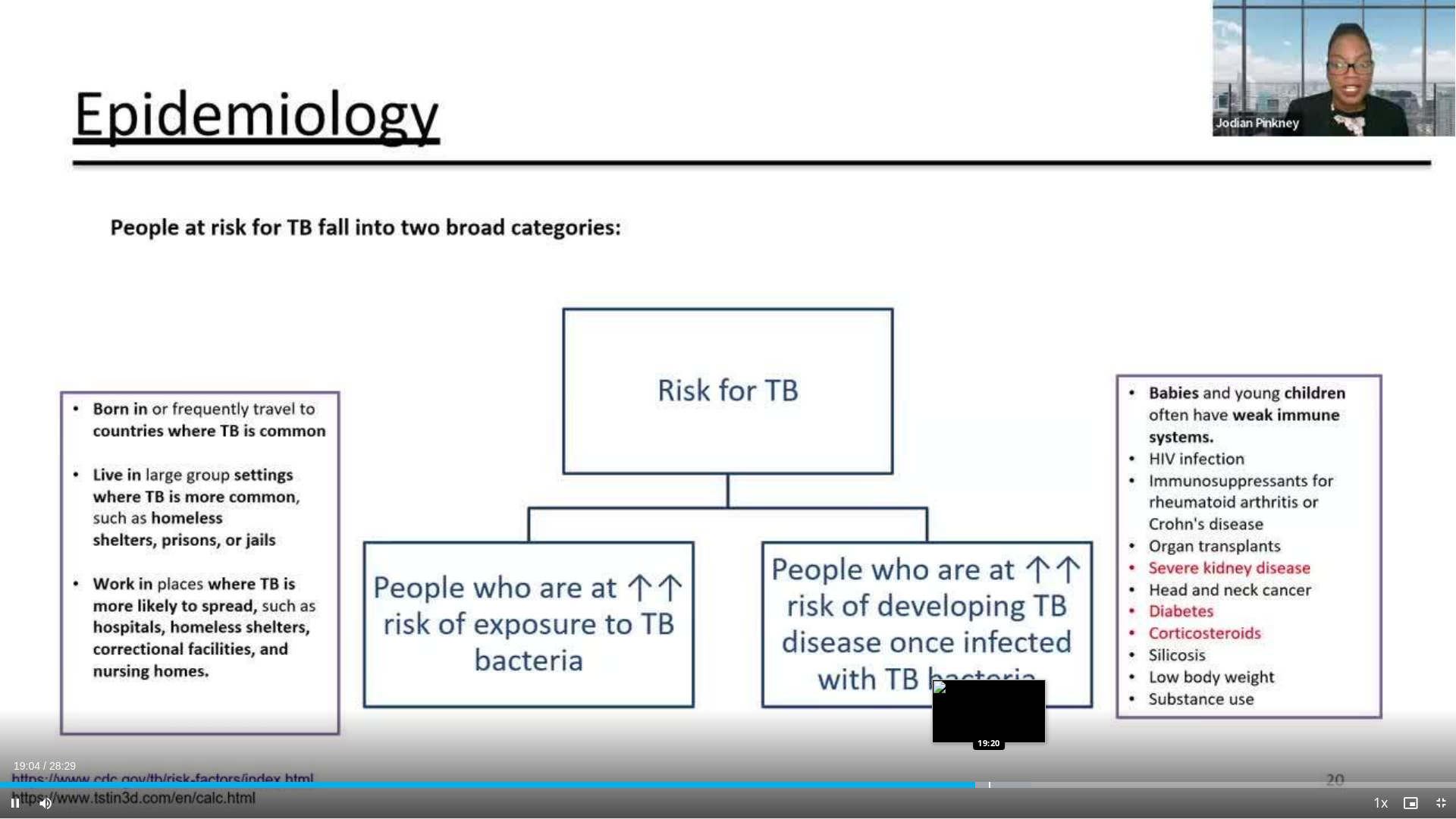
click at [989, 700] on div "Progress Bar" at bounding box center [990, 784] width 2 height 6
click at [1005, 700] on div "Progress Bar" at bounding box center [1005, 784] width 2 height 6
click at [1037, 700] on div "Progress Bar" at bounding box center [1038, 784] width 2 height 6
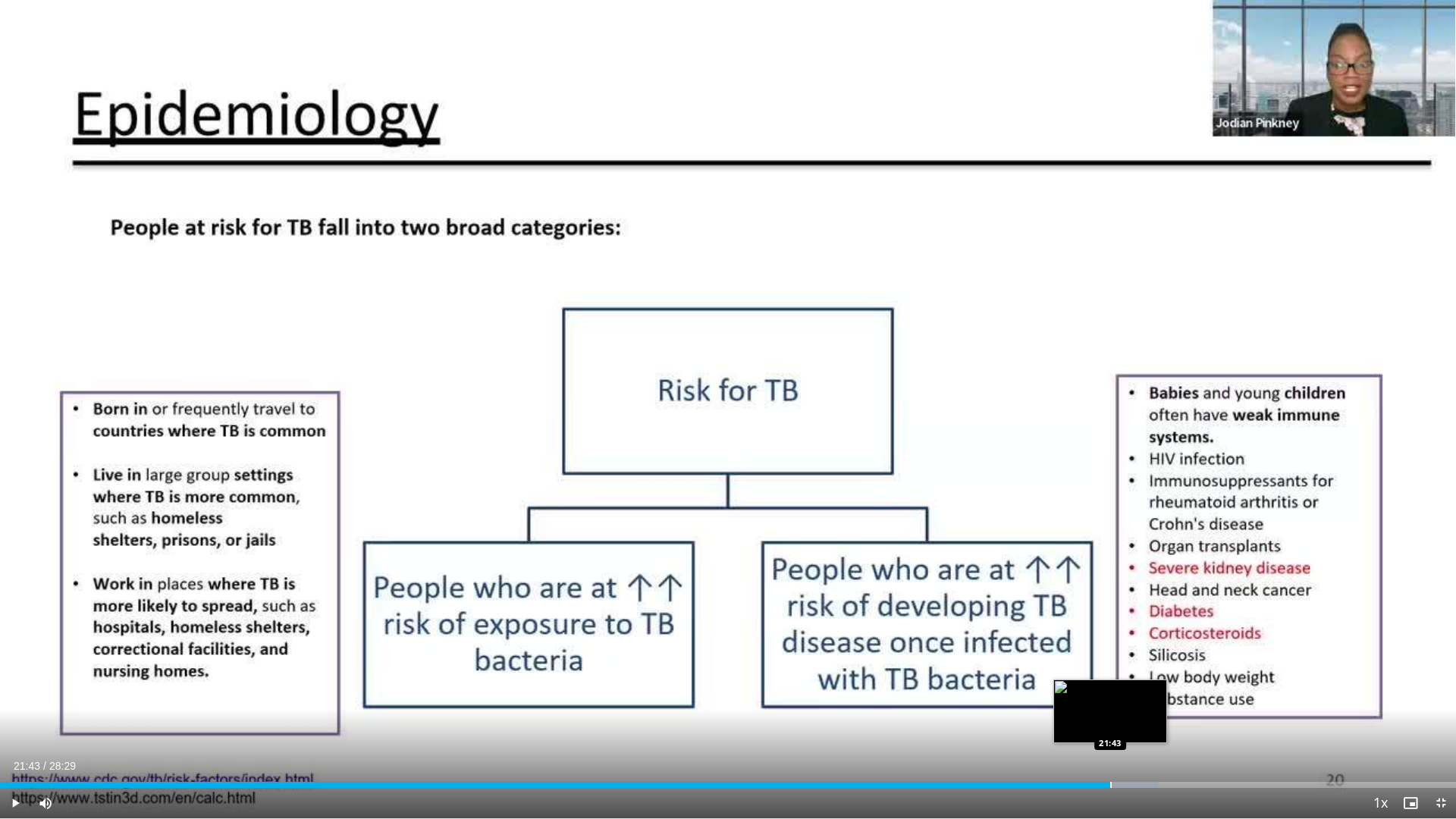
click at [1110, 700] on div "Progress Bar" at bounding box center [1111, 784] width 2 height 6
click at [1116, 700] on div "Progress Bar" at bounding box center [1117, 784] width 2 height 6
click at [1122, 700] on div "Progress Bar" at bounding box center [1123, 784] width 2 height 6
click at [1169, 700] on div "Progress Bar" at bounding box center [1159, 784] width 81 height 6
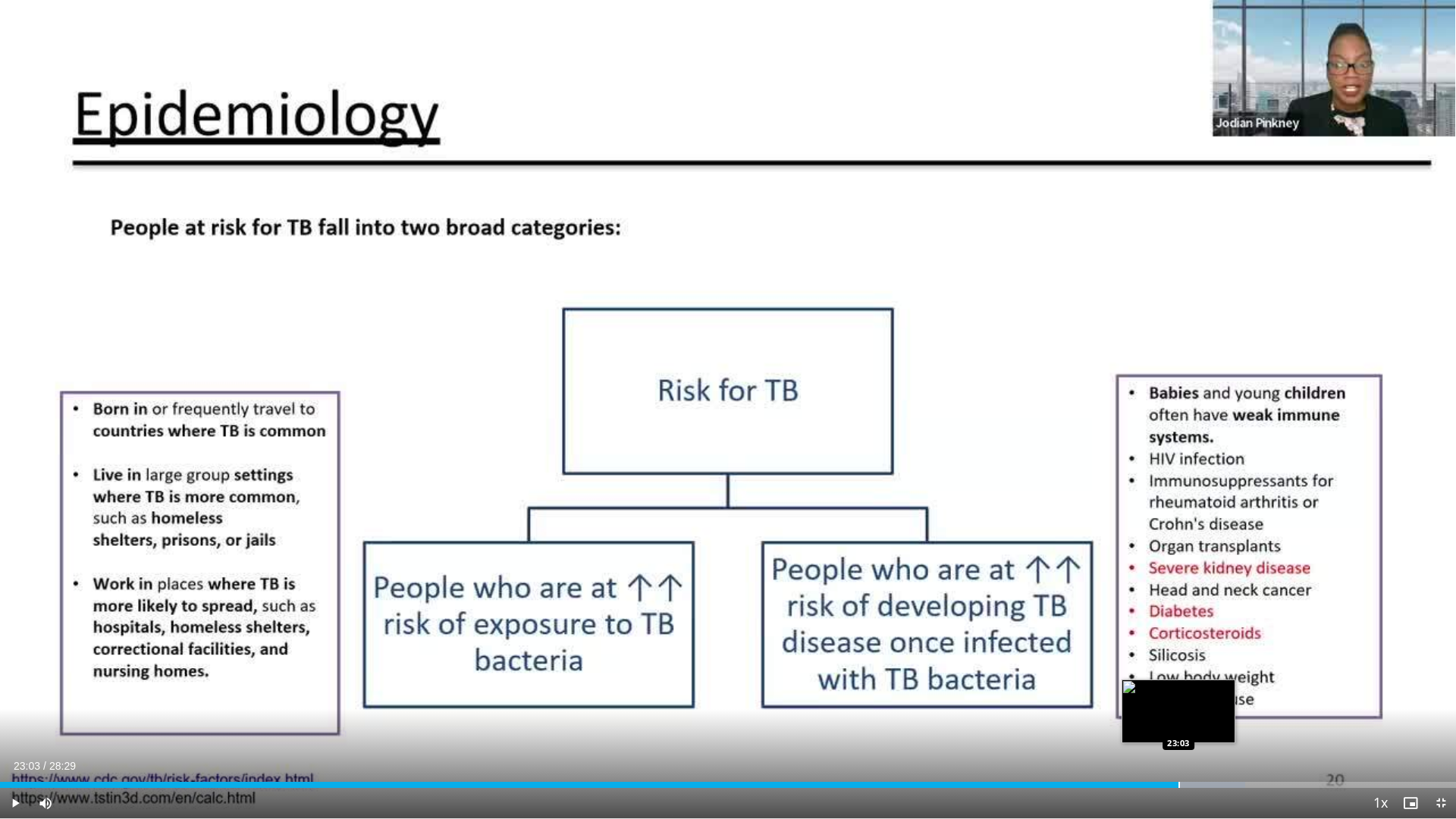
click at [1178, 700] on div "Progress Bar" at bounding box center [1179, 784] width 2 height 6
click at [1166, 700] on div "Progress Bar" at bounding box center [1167, 784] width 2 height 6
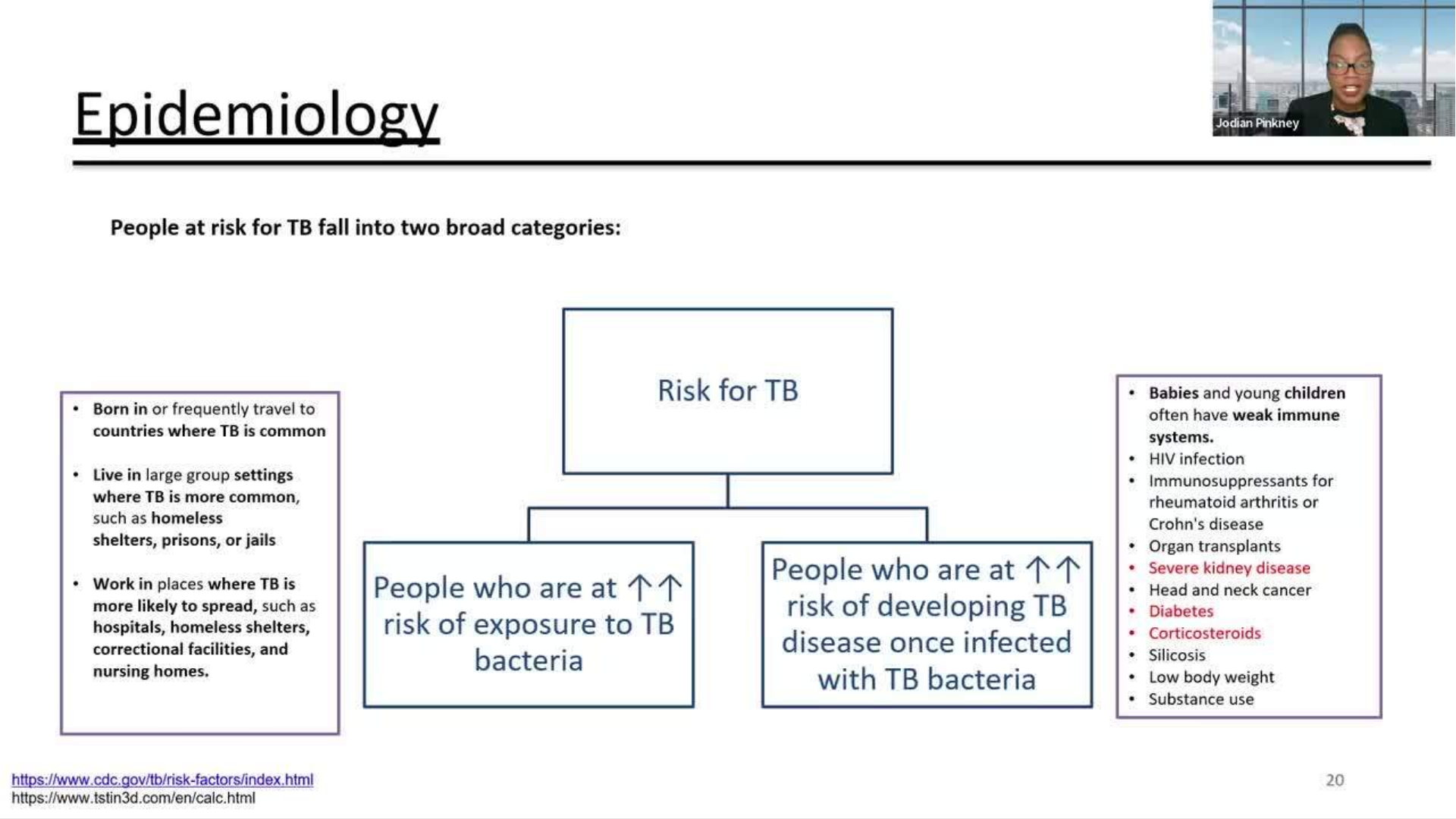
click at [1167, 700] on video-js "**********" at bounding box center [728, 410] width 1456 height 819
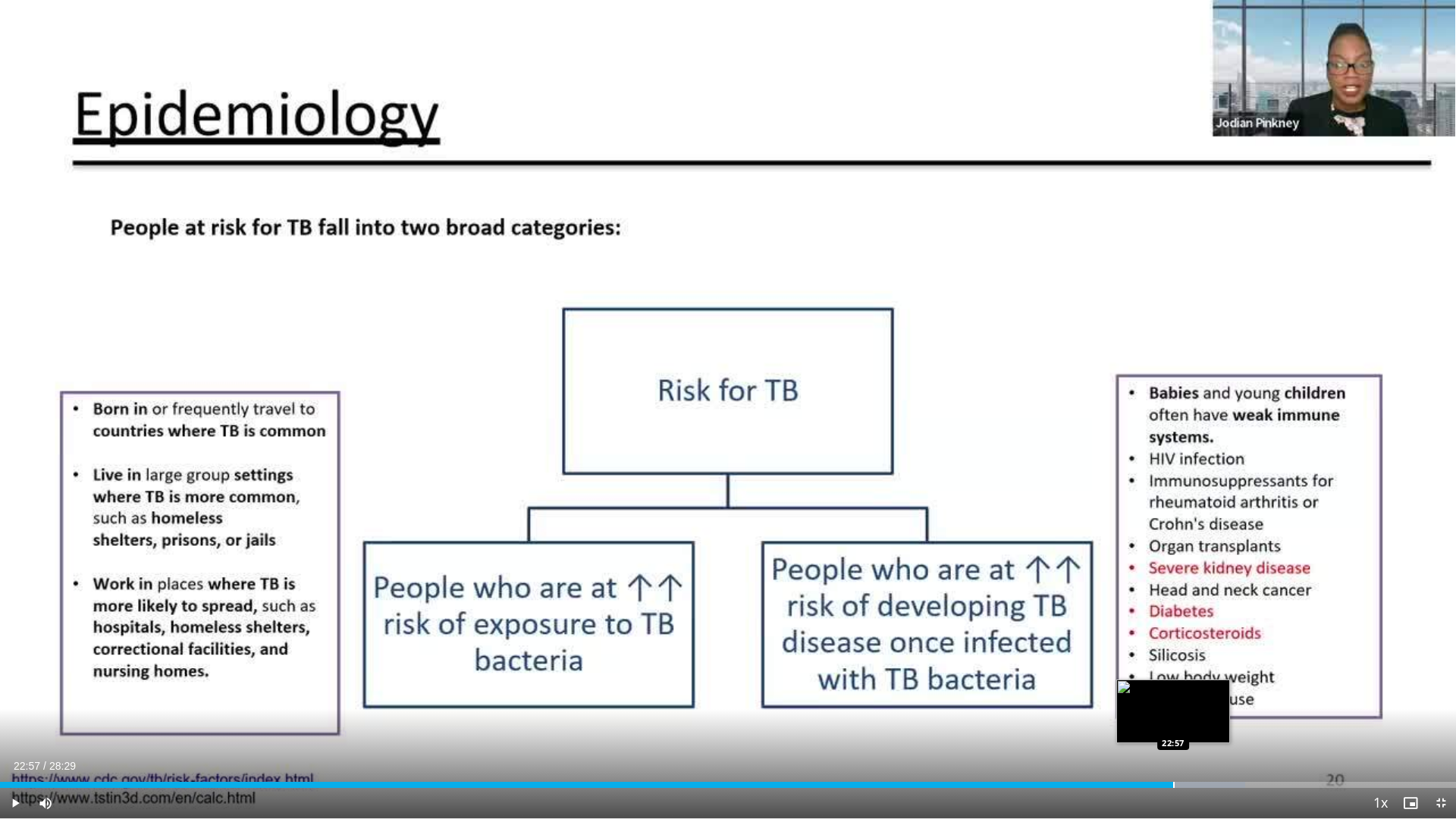
click at [1173, 700] on div "Loaded : 85.51% 22:57 22:57" at bounding box center [728, 780] width 1456 height 15
click at [1179, 700] on div "Loaded : 85.51% 23:04 23:03" at bounding box center [728, 780] width 1456 height 15
click at [1183, 700] on div "Loaded : 85.51% 23:05 23:07" at bounding box center [728, 780] width 1456 height 15
click at [1190, 700] on div "Loaded : 85.51% 23:16 23:16" at bounding box center [728, 780] width 1456 height 15
click at [1192, 700] on div "Progress Bar" at bounding box center [1193, 784] width 2 height 6
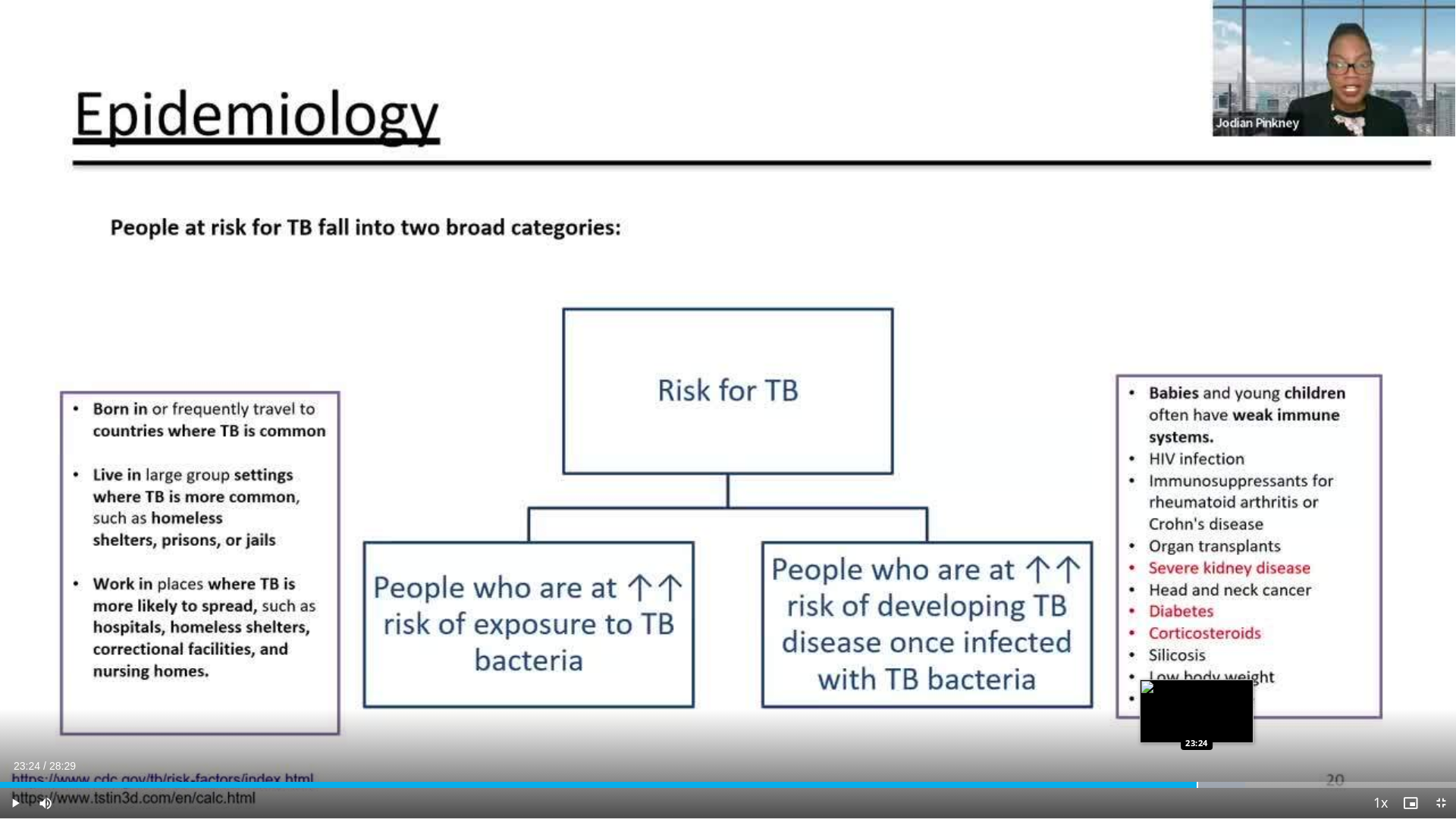
click at [1197, 700] on div "Progress Bar" at bounding box center [1198, 784] width 2 height 6
click at [1202, 700] on video-js "**********" at bounding box center [728, 410] width 1456 height 819
click at [1211, 700] on div "Loaded : 85.90% 23:41 23:41" at bounding box center [728, 780] width 1456 height 15
click at [1220, 700] on div "Progress Bar" at bounding box center [1221, 784] width 2 height 6
click at [1229, 700] on div "Loaded : 87.64% 24:02 24:02" at bounding box center [728, 780] width 1456 height 15
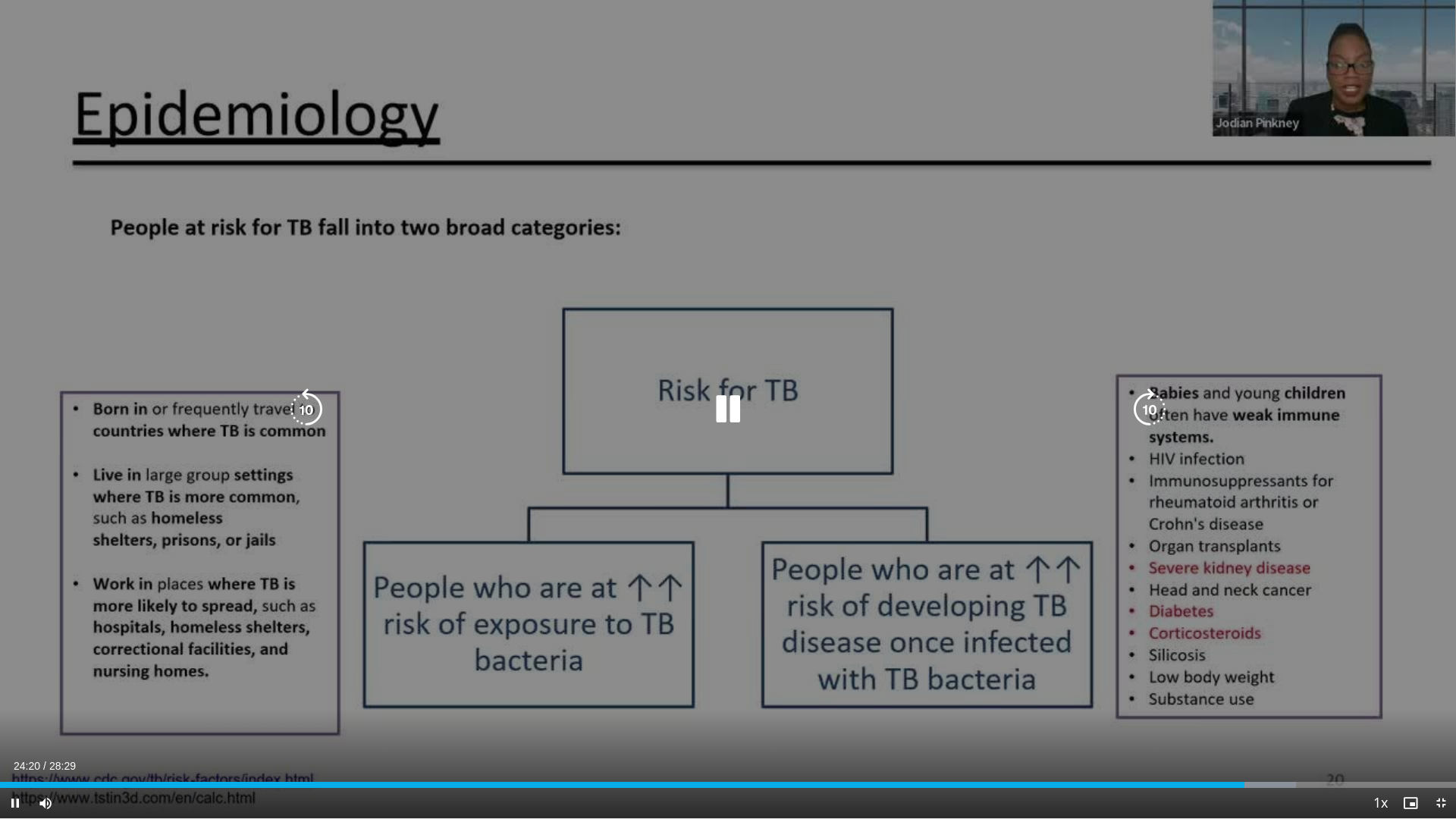
click at [717, 410] on icon "Video Player" at bounding box center [727, 409] width 43 height 43
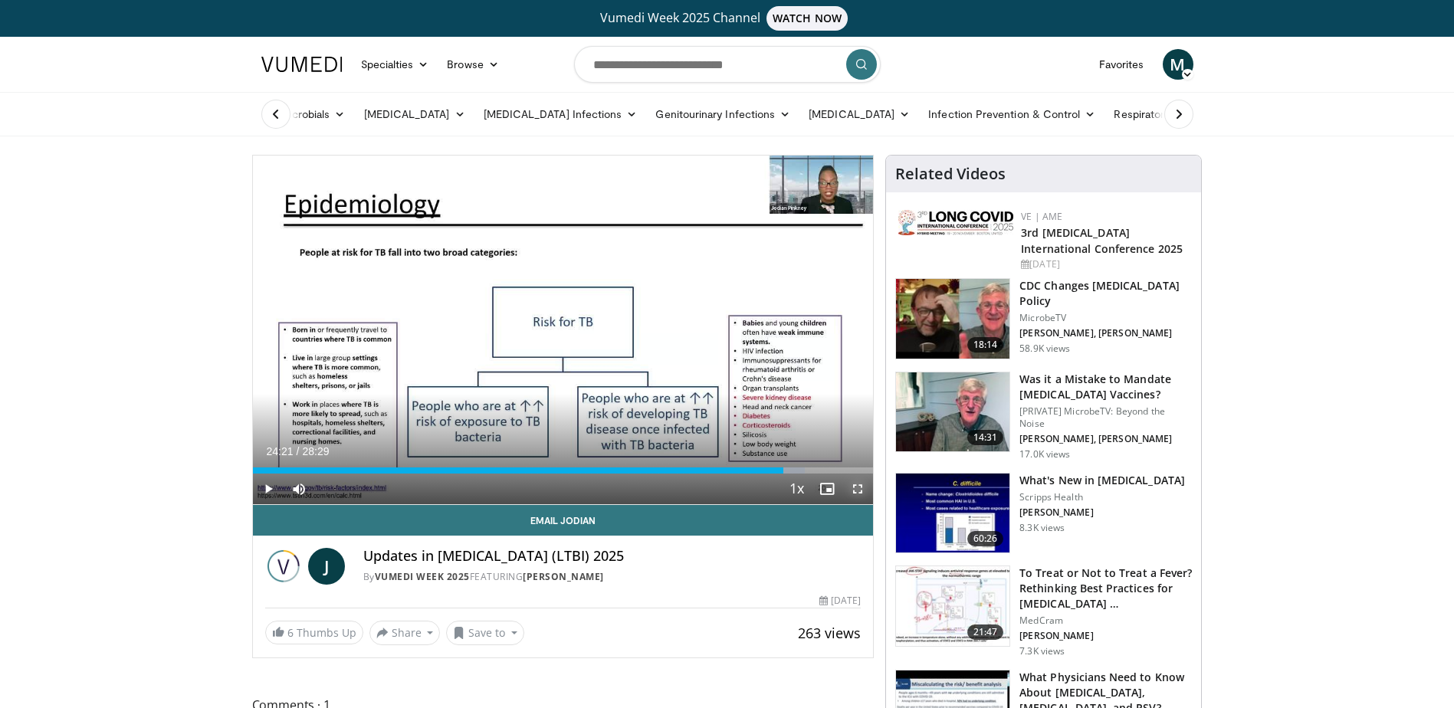
click at [856, 487] on span "Video Player" at bounding box center [857, 489] width 31 height 31
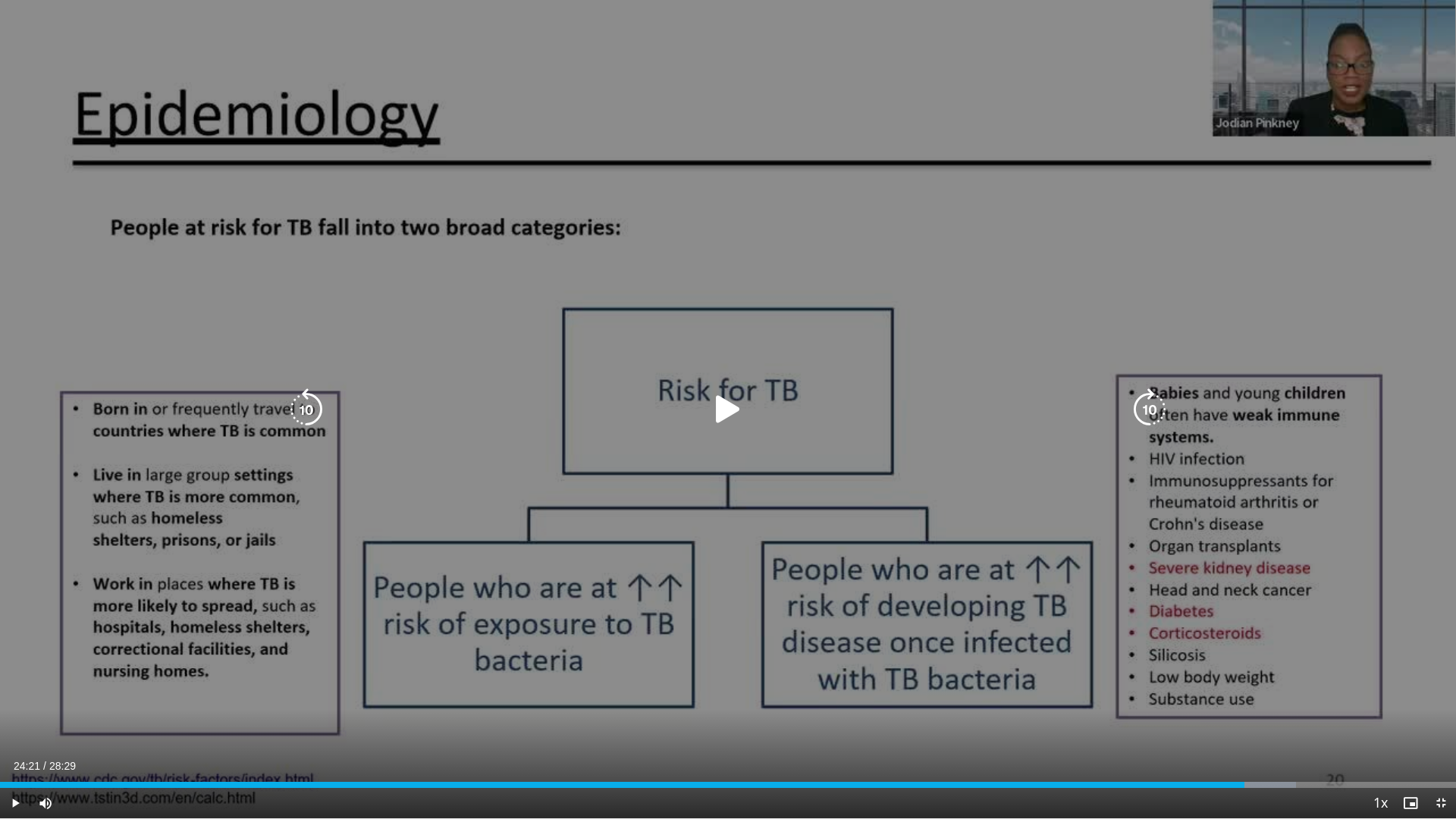
click at [719, 409] on icon "Video Player" at bounding box center [727, 409] width 43 height 43
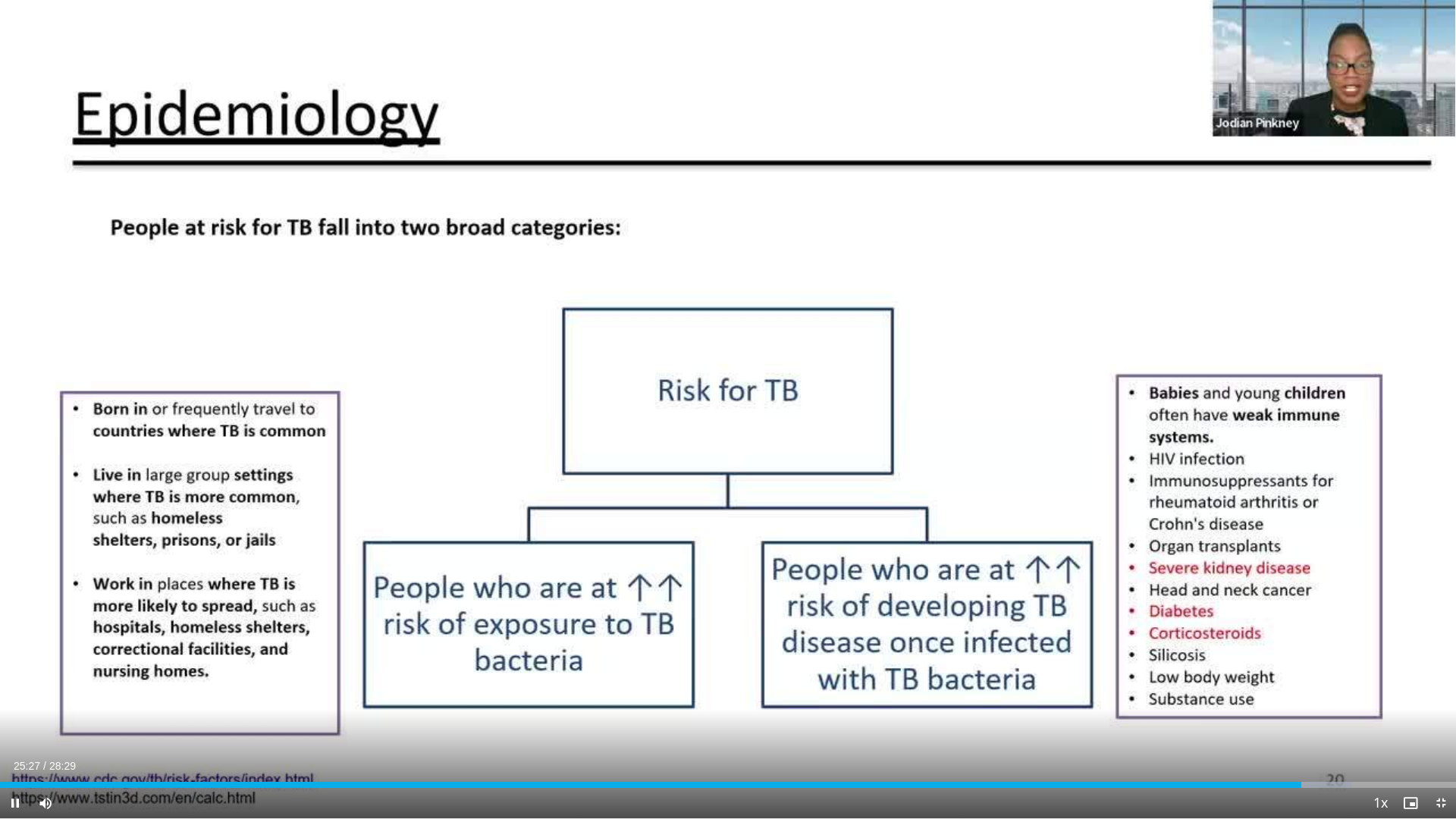
click at [1307, 700] on div "Current Time 25:27 / Duration 28:29 Pause Skip Backward Skip Forward Mute 52% L…" at bounding box center [728, 802] width 1456 height 31
click at [1307, 700] on div "Progress Bar" at bounding box center [1308, 784] width 2 height 6
click at [1321, 700] on div "Progress Bar" at bounding box center [1322, 784] width 2 height 6
click at [1314, 700] on div "Loaded : 94.60% 25:52 25:43" at bounding box center [728, 784] width 1456 height 6
click at [1319, 700] on div "Loaded : 94.60% 25:44 25:46" at bounding box center [728, 784] width 1456 height 6
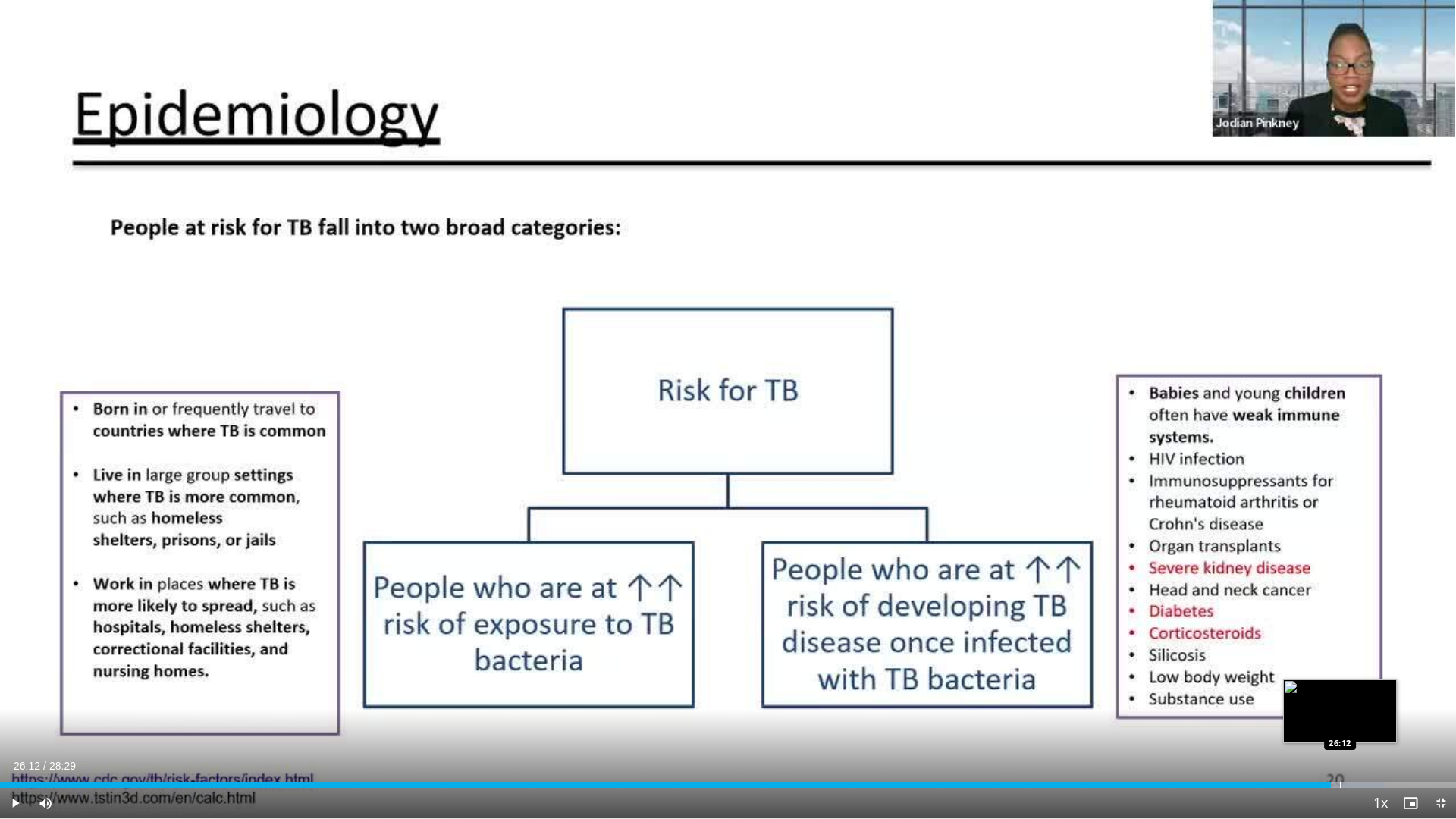
click at [1339, 700] on div "Progress Bar" at bounding box center [1340, 784] width 2 height 6
click at [1344, 700] on div "Progress Bar" at bounding box center [1345, 784] width 2 height 6
click at [1356, 700] on div "Progress Bar" at bounding box center [1357, 784] width 2 height 6
click at [1361, 700] on div "Progress Bar" at bounding box center [1361, 784] width 2 height 6
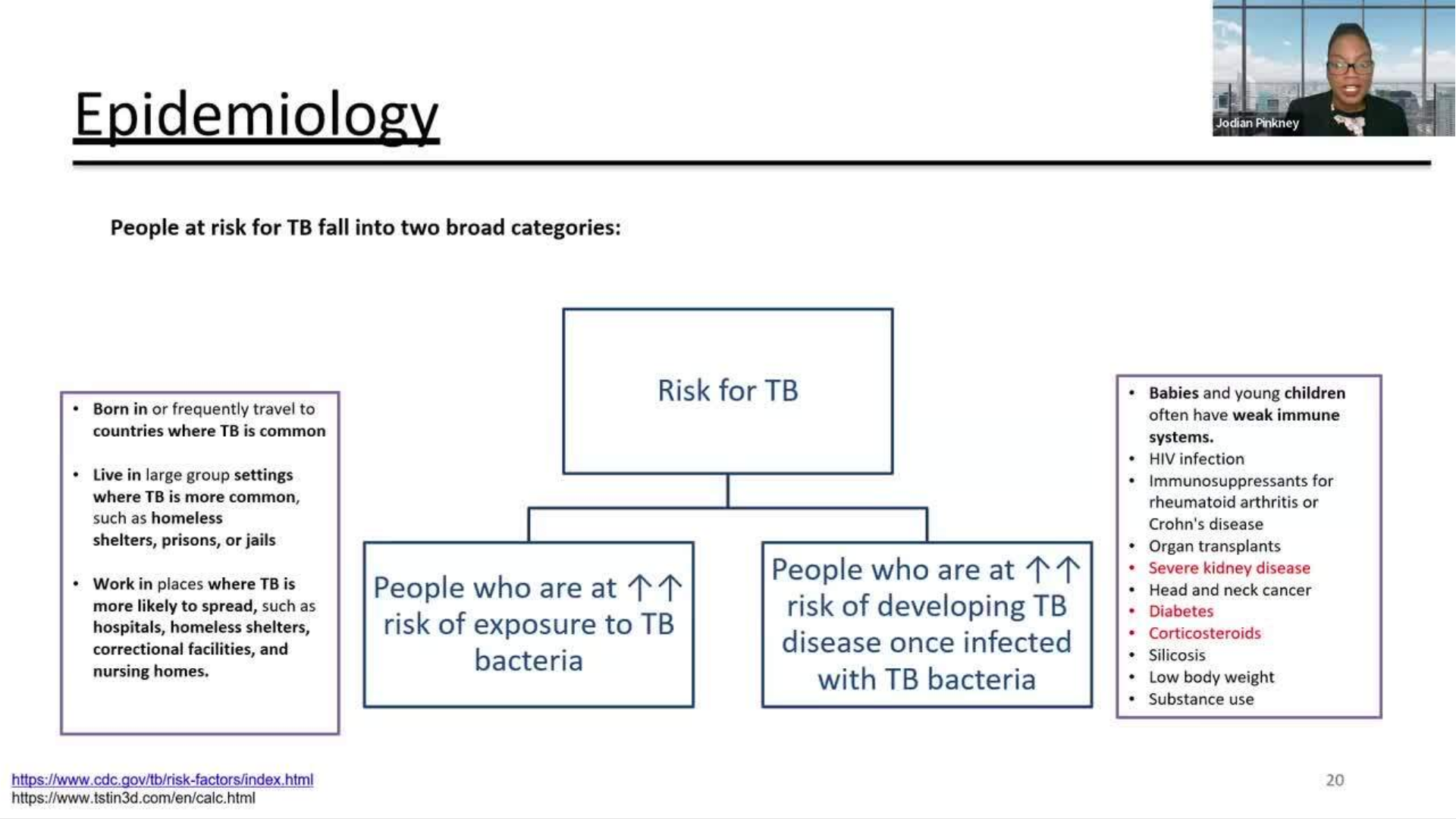
click at [1366, 700] on video-js "**********" at bounding box center [728, 410] width 1456 height 819
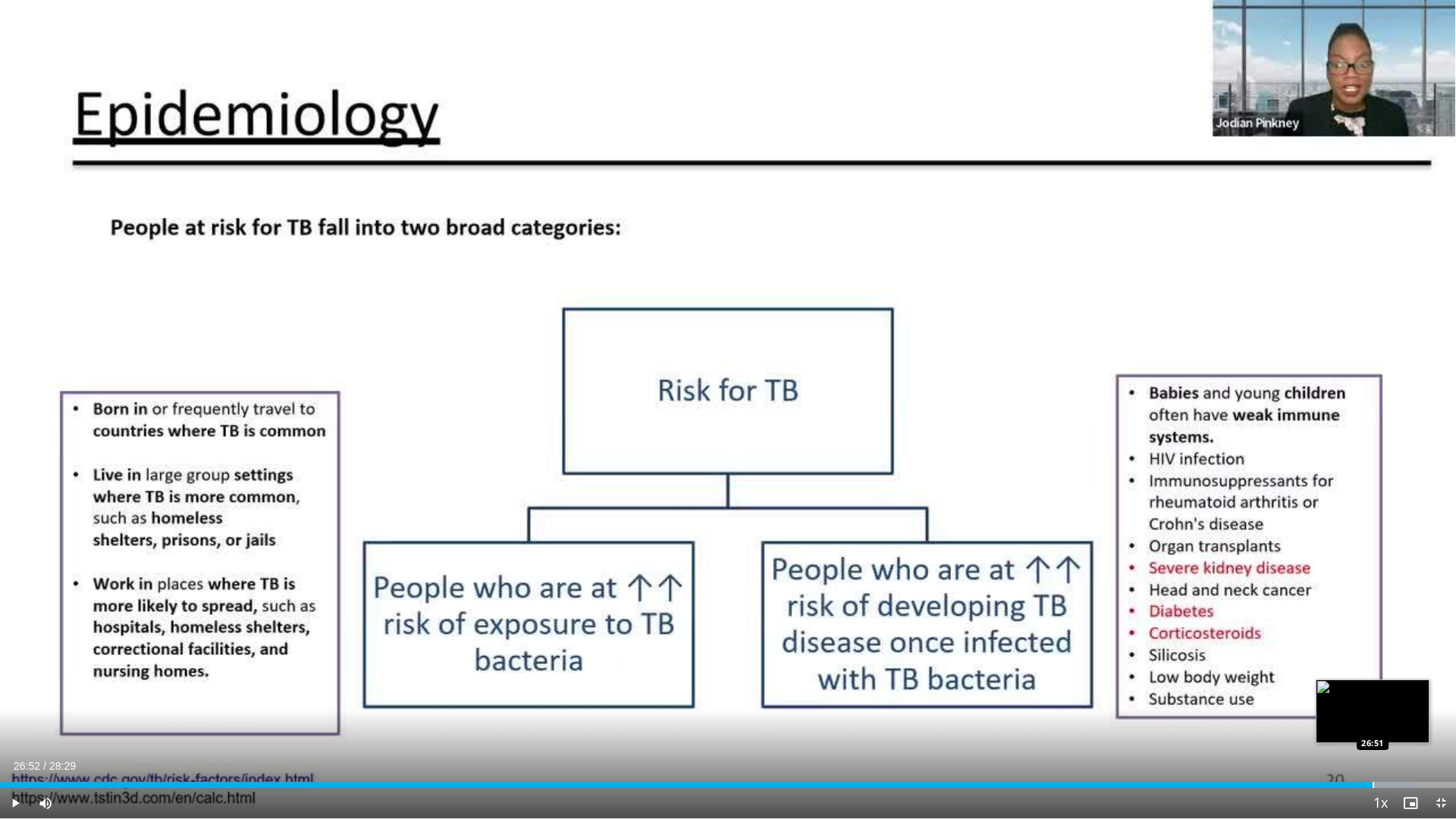
click at [1373, 700] on div "Progress Bar" at bounding box center [1373, 784] width 2 height 6
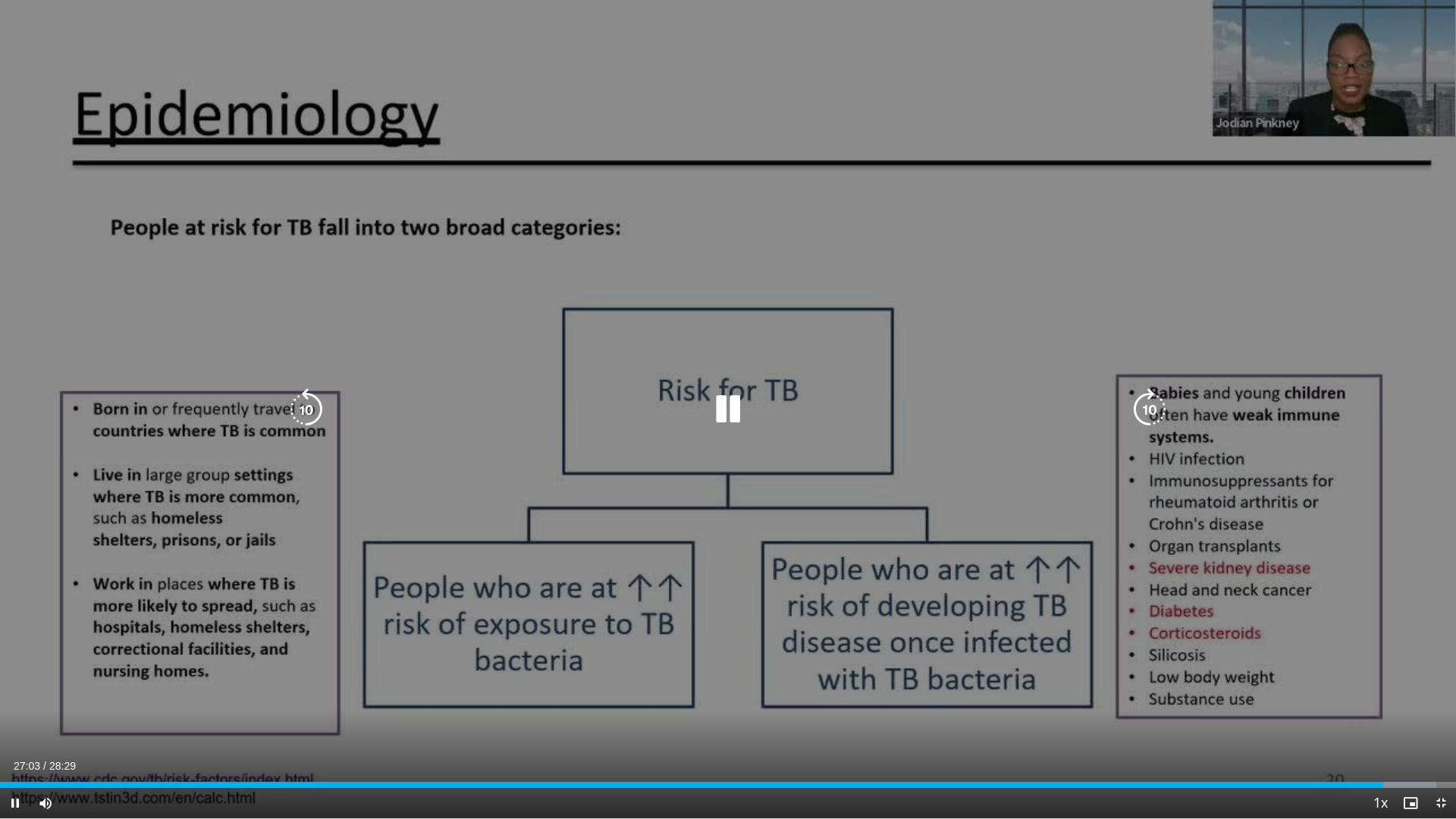
click at [733, 405] on icon "Video Player" at bounding box center [727, 409] width 43 height 43
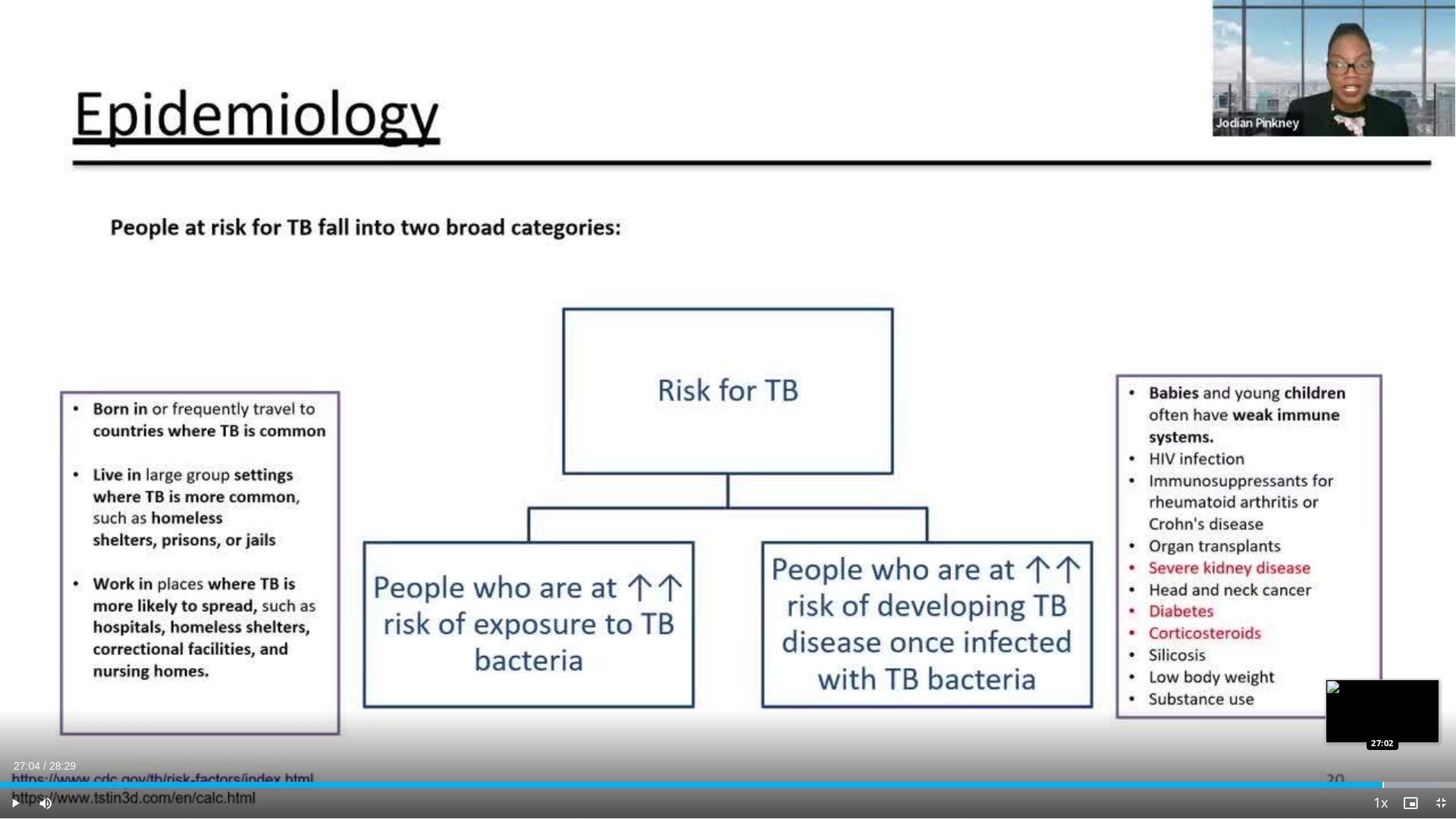
click at [1383, 700] on div "Loaded : 98.67% 27:04 27:02" at bounding box center [728, 780] width 1456 height 15
click at [1378, 700] on div "Progress Bar" at bounding box center [1379, 784] width 2 height 6
click at [1395, 700] on div "Progress Bar" at bounding box center [1395, 784] width 2 height 6
click at [1408, 700] on div "Loaded : 99.57% 27:17 27:35" at bounding box center [728, 784] width 1456 height 6
click at [1437, 700] on span "Video Player" at bounding box center [1440, 802] width 31 height 31
